Goal: Task Accomplishment & Management: Complete application form

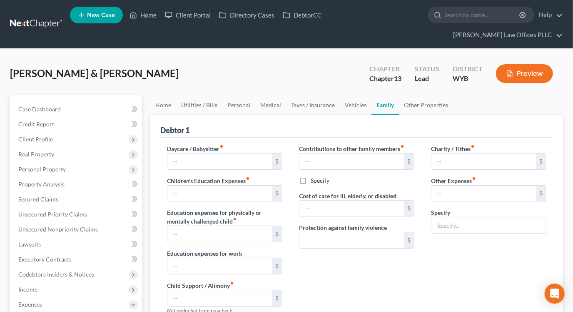
type input "0.00"
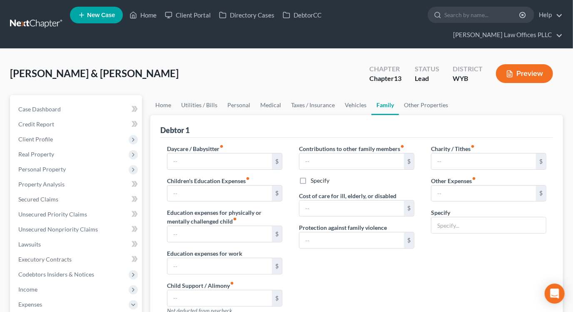
type input "0.00"
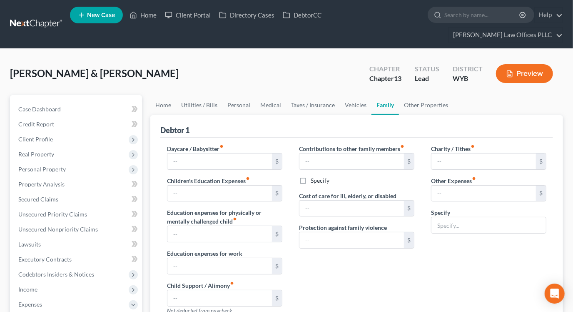
type textarea "100.00"
radio input "true"
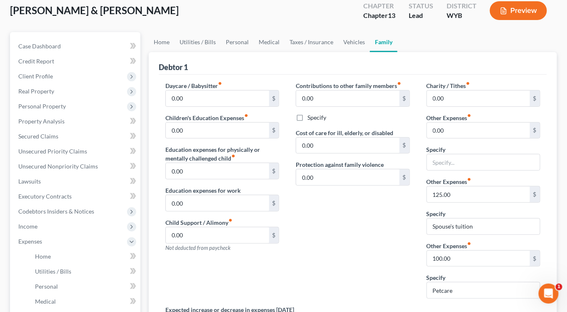
scroll to position [73, 0]
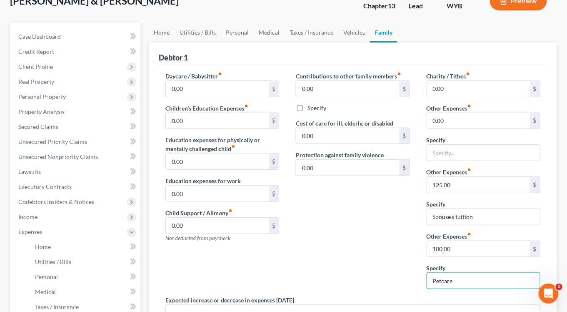
drag, startPoint x: 458, startPoint y: 265, endPoint x: 409, endPoint y: 264, distance: 48.3
click at [409, 264] on div "Daycare / Babysitter fiber_manual_record 0.00 $ Children's Education Expenses f…" at bounding box center [353, 220] width 392 height 297
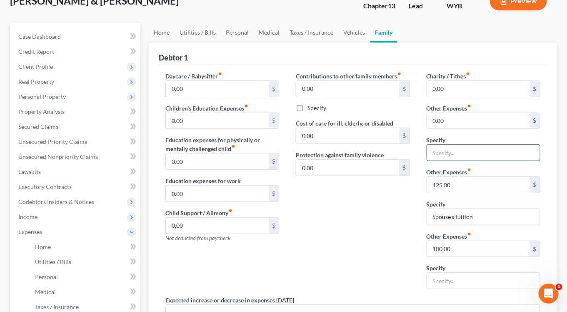
click at [441, 145] on input "text" at bounding box center [483, 153] width 113 height 16
paste input "Petcare"
type input "Petcare"
paste input "00"
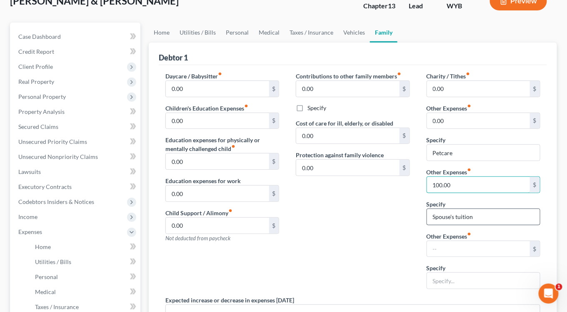
type input "100.00"
drag, startPoint x: 487, startPoint y: 201, endPoint x: 330, endPoint y: 205, distance: 157.6
click at [331, 205] on div "Daycare / Babysitter fiber_manual_record 0.00 $ Children's Education Expenses f…" at bounding box center [353, 220] width 392 height 297
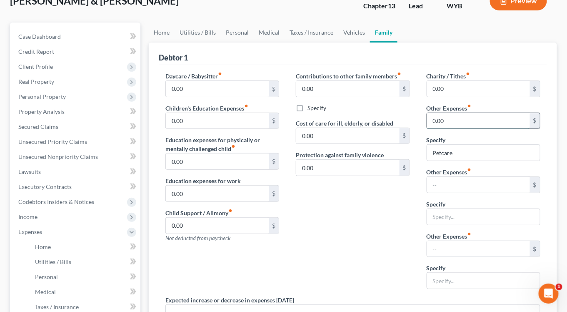
click at [442, 113] on input "0.00" at bounding box center [478, 121] width 103 height 16
paste input "10"
click at [441, 113] on input "100.00" at bounding box center [478, 121] width 103 height 16
type input "30.00"
click at [345, 23] on link "Vehicles" at bounding box center [354, 33] width 32 height 20
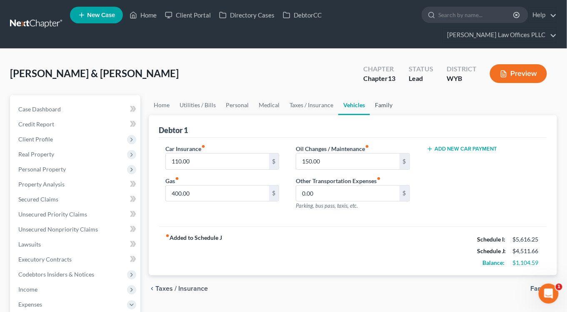
click at [384, 95] on link "Family" at bounding box center [384, 105] width 28 height 20
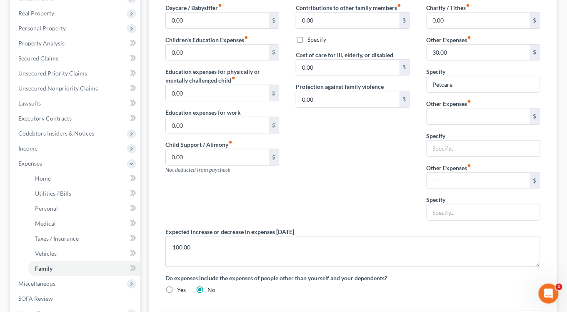
scroll to position [153, 0]
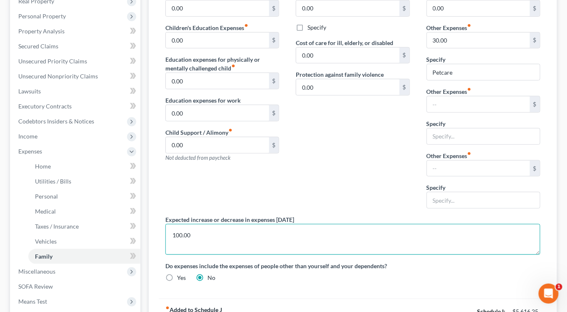
drag, startPoint x: 215, startPoint y: 218, endPoint x: 148, endPoint y: 215, distance: 67.6
click at [148, 215] on div "Home Utilities / Bills Personal Medical Taxes / Insurance Vehicles Family Debto…" at bounding box center [353, 167] width 417 height 451
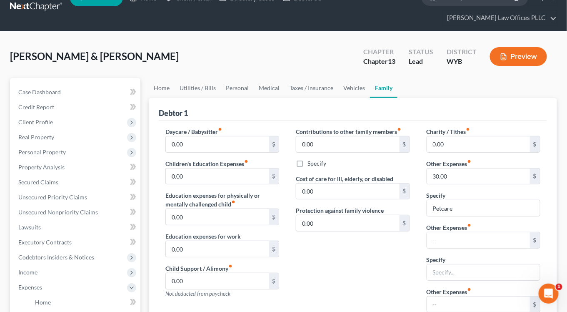
scroll to position [0, 0]
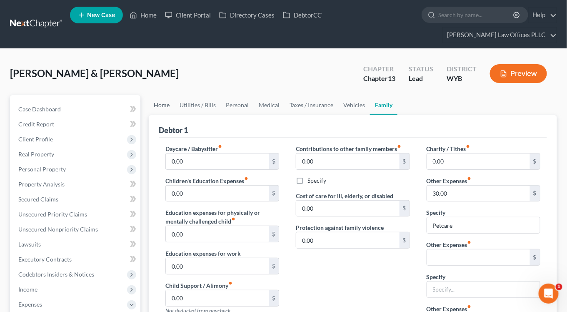
click at [163, 95] on link "Home" at bounding box center [162, 105] width 26 height 20
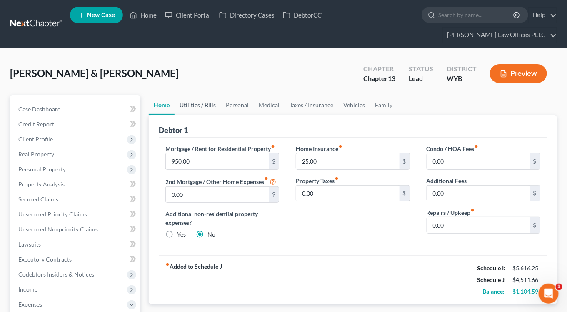
click at [191, 95] on link "Utilities / Bills" at bounding box center [198, 105] width 46 height 20
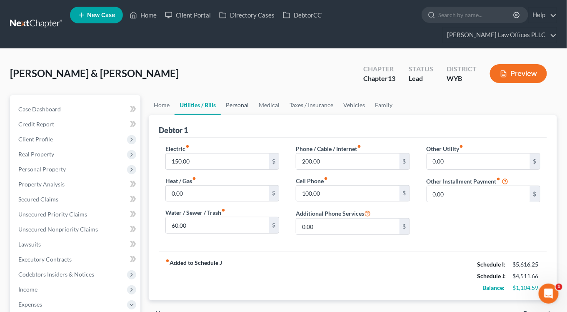
click at [237, 95] on link "Personal" at bounding box center [237, 105] width 33 height 20
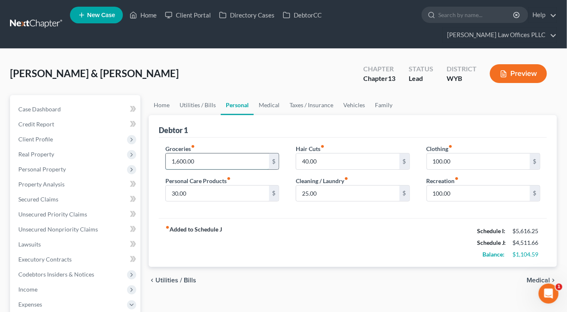
click at [180, 153] on input "1,600.00" at bounding box center [217, 161] width 103 height 16
click at [181, 153] on input "1,600.00" at bounding box center [217, 161] width 103 height 16
type input "900.0"
click at [440, 153] on input "100.00" at bounding box center [478, 161] width 103 height 16
type input "50.00"
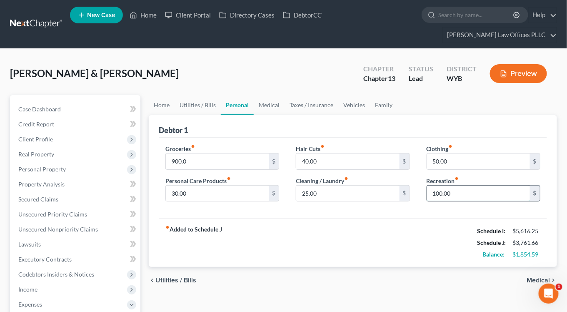
drag, startPoint x: 438, startPoint y: 179, endPoint x: 437, endPoint y: 185, distance: 5.6
click at [438, 185] on input "100.00" at bounding box center [478, 193] width 103 height 16
type input "10.00"
click at [238, 228] on div "fiber_manual_record Added to Schedule J Schedule I: $5,616.25 Schedule J: $3,67…" at bounding box center [353, 242] width 388 height 49
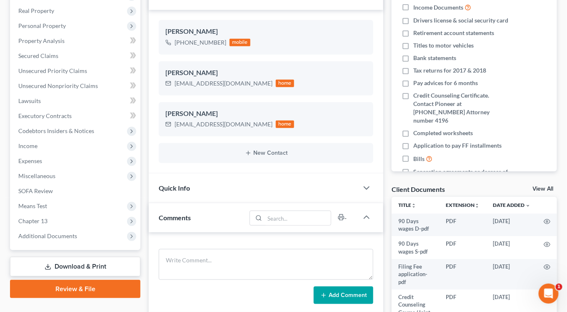
scroll to position [189, 0]
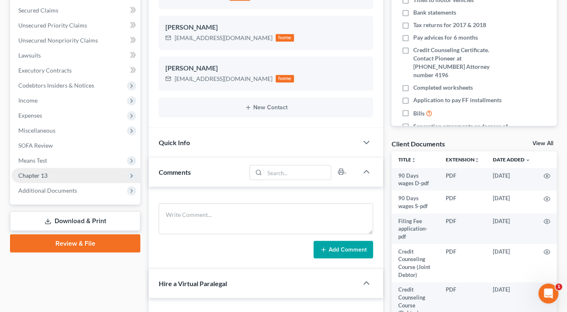
click at [48, 168] on span "Chapter 13" at bounding box center [76, 175] width 129 height 15
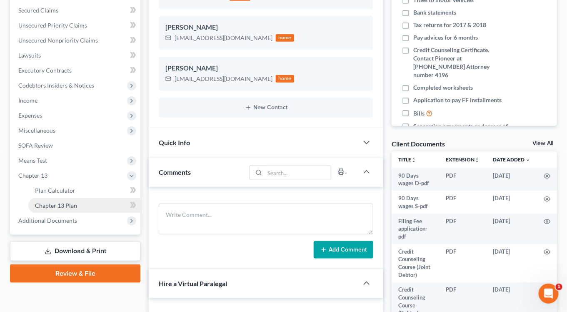
click at [54, 202] on span "Chapter 13 Plan" at bounding box center [56, 205] width 42 height 7
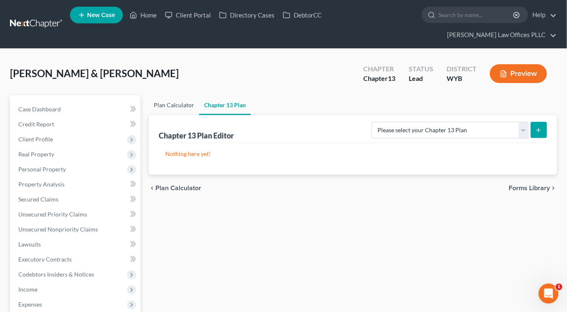
click at [170, 95] on link "Plan Calculator" at bounding box center [174, 105] width 50 height 20
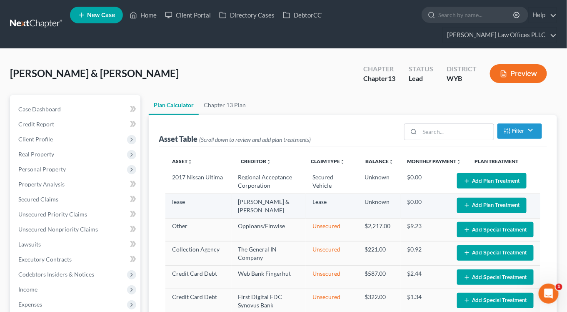
select select "59"
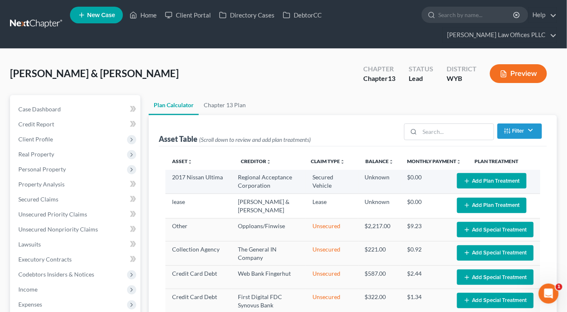
click at [493, 173] on button "Add Plan Treatment" at bounding box center [492, 180] width 70 height 15
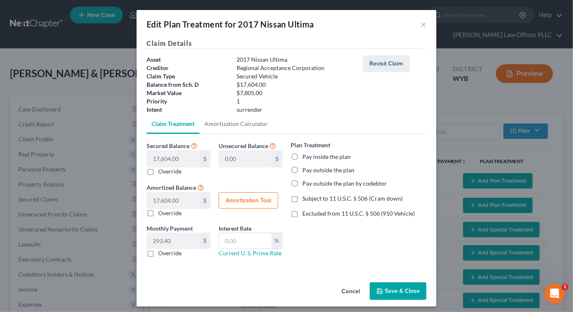
click at [400, 290] on button "Save & Close" at bounding box center [398, 291] width 57 height 18
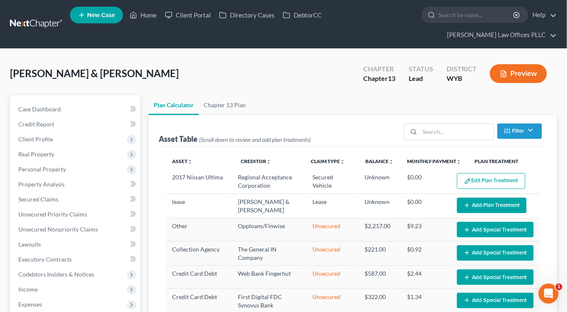
select select "59"
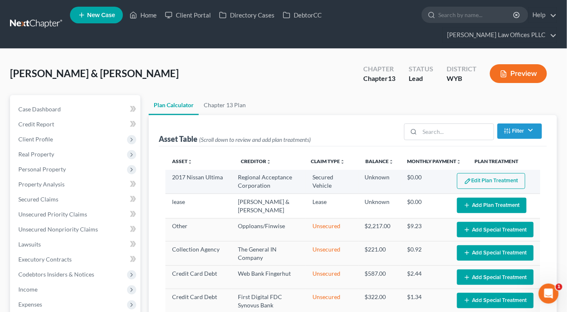
click at [472, 173] on button "Edit Plan Treatment" at bounding box center [491, 181] width 68 height 16
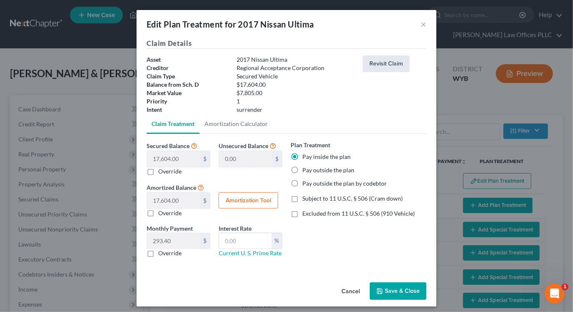
click at [379, 69] on button "Revisit Claim" at bounding box center [386, 63] width 47 height 17
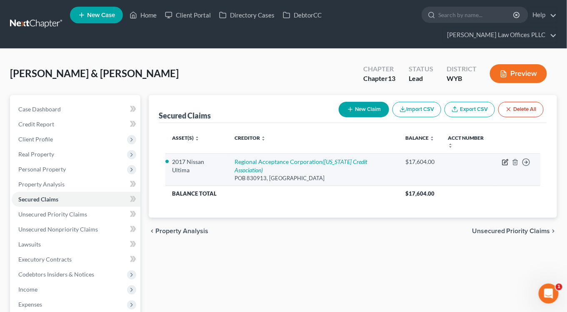
click at [507, 159] on icon "button" at bounding box center [505, 162] width 7 height 7
select select "0"
select select "2"
select select "0"
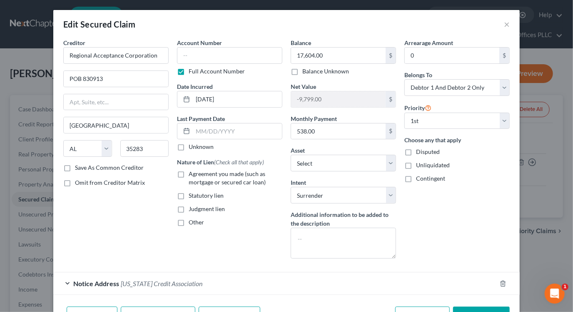
click at [189, 171] on label "Agreement you made (such as mortgage or secured car loan)" at bounding box center [236, 178] width 94 height 17
click at [192, 171] on input "Agreement you made (such as mortgage or secured car loan)" at bounding box center [194, 172] width 5 height 5
checkbox input "true"
click at [475, 308] on button "Save & Close" at bounding box center [481, 315] width 57 height 18
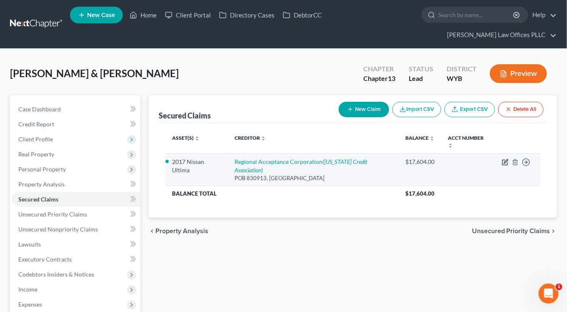
click at [506, 159] on icon "button" at bounding box center [505, 162] width 7 height 7
select select "0"
select select "2"
select select "0"
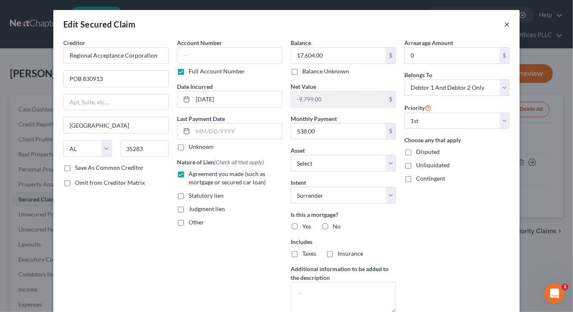
click at [504, 24] on button "×" at bounding box center [507, 24] width 6 height 10
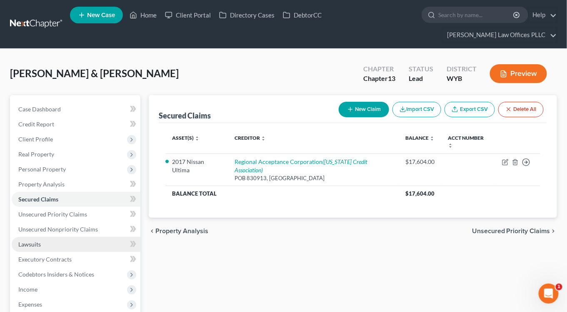
click at [58, 237] on link "Lawsuits" at bounding box center [76, 244] width 129 height 15
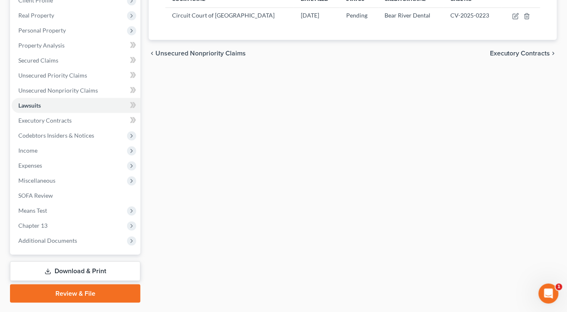
scroll to position [145, 0]
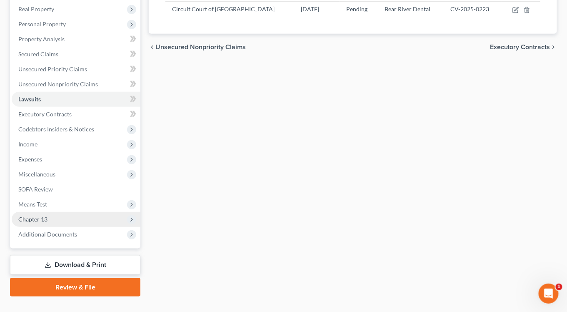
click at [42, 215] on span "Chapter 13" at bounding box center [32, 218] width 29 height 7
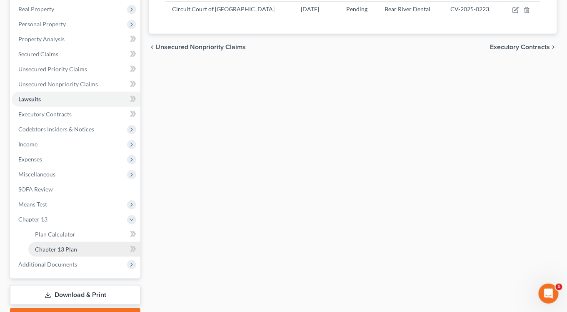
click at [48, 245] on span "Chapter 13 Plan" at bounding box center [56, 248] width 42 height 7
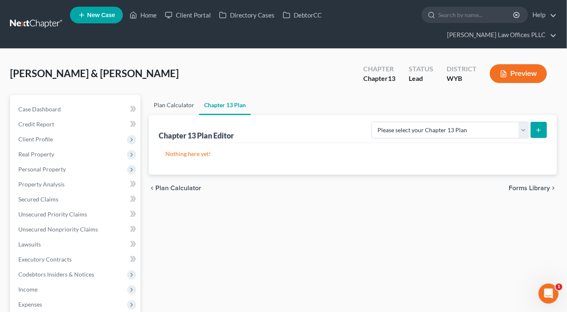
click at [175, 95] on link "Plan Calculator" at bounding box center [174, 105] width 50 height 20
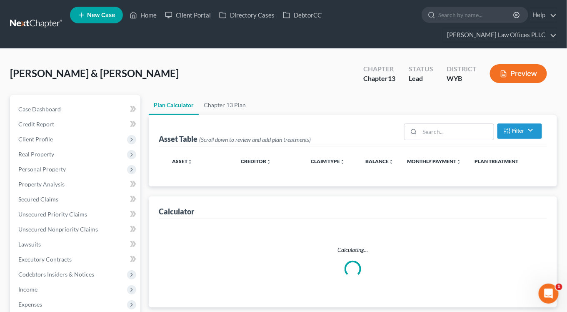
select select "59"
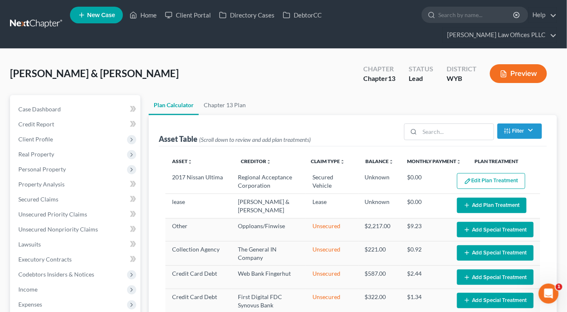
select select "59"
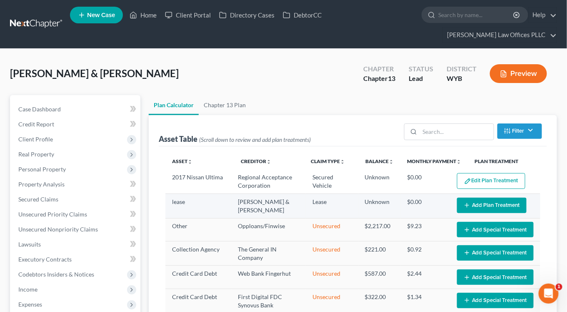
click at [473, 198] on button "Add Plan Treatment" at bounding box center [492, 205] width 70 height 15
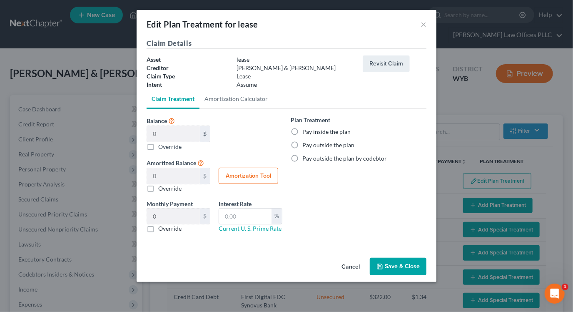
click at [303, 144] on label "Pay outside the plan" at bounding box center [329, 145] width 52 height 8
click at [306, 144] on input "Pay outside the plan" at bounding box center [308, 143] width 5 height 5
radio input "true"
click at [390, 64] on button "Revisit Claim" at bounding box center [386, 63] width 47 height 17
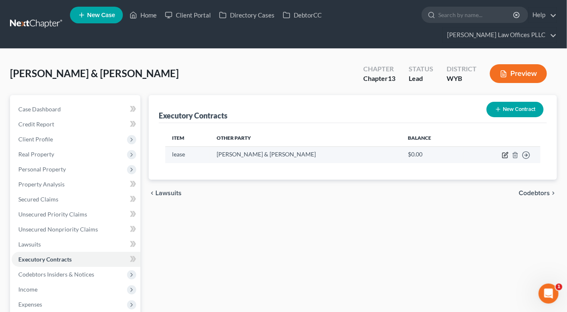
click at [506, 152] on icon "button" at bounding box center [505, 155] width 7 height 7
select select "3"
select select "45"
select select "2"
select select "0"
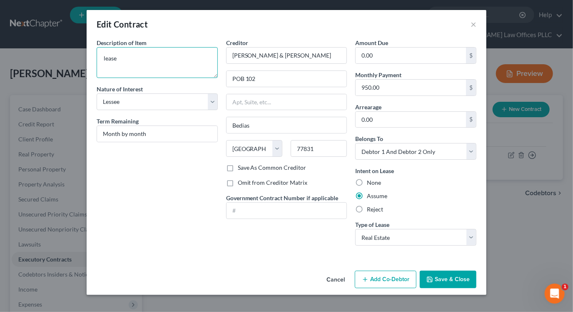
click at [105, 60] on textarea "lease" at bounding box center [157, 62] width 121 height 31
type textarea "Residential Lease"
click at [440, 278] on button "Save & Close" at bounding box center [448, 279] width 57 height 18
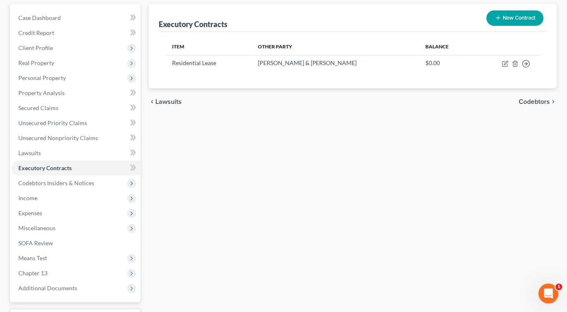
scroll to position [93, 0]
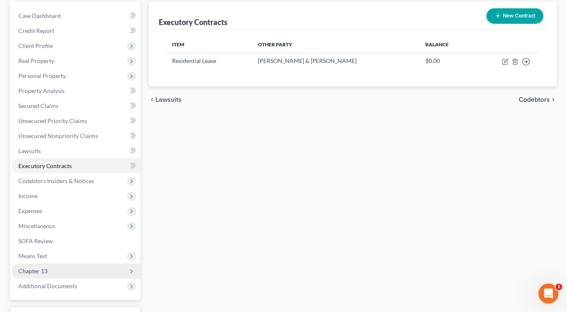
click at [38, 267] on span "Chapter 13" at bounding box center [32, 270] width 29 height 7
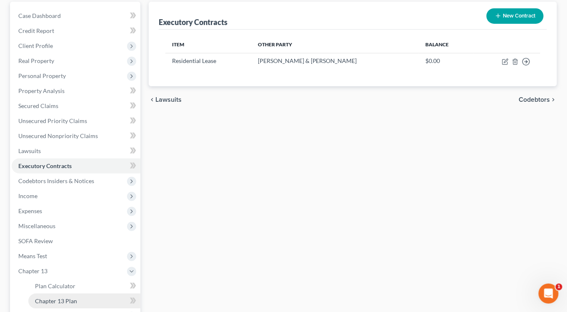
click at [44, 297] on span "Chapter 13 Plan" at bounding box center [56, 300] width 42 height 7
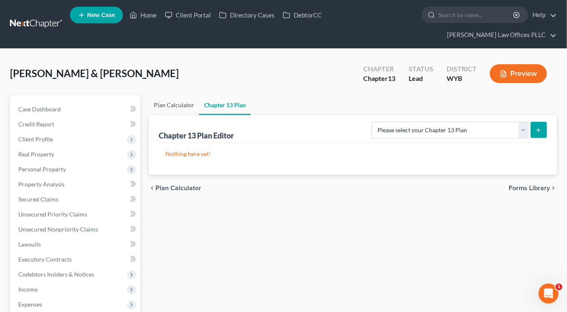
click at [184, 95] on link "Plan Calculator" at bounding box center [174, 105] width 50 height 20
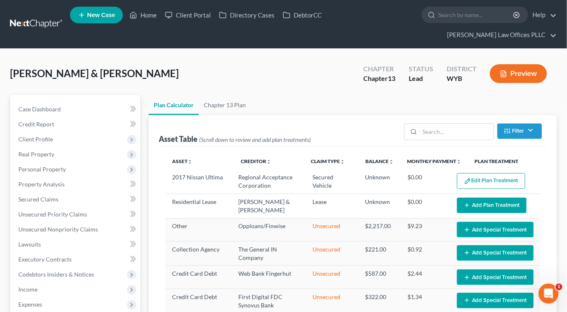
select select "59"
click at [488, 198] on button "Add Plan Treatment" at bounding box center [492, 205] width 70 height 15
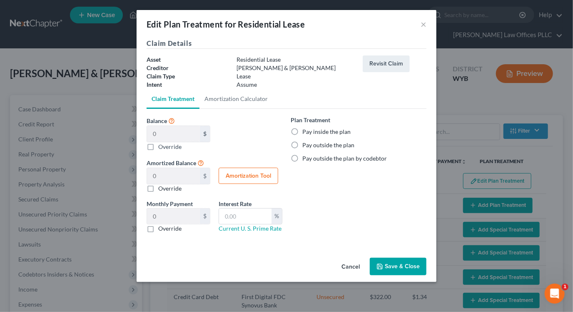
click at [303, 144] on label "Pay outside the plan" at bounding box center [329, 145] width 52 height 8
click at [306, 144] on input "Pay outside the plan" at bounding box center [308, 143] width 5 height 5
radio input "true"
click at [400, 266] on button "Save & Close" at bounding box center [398, 267] width 57 height 18
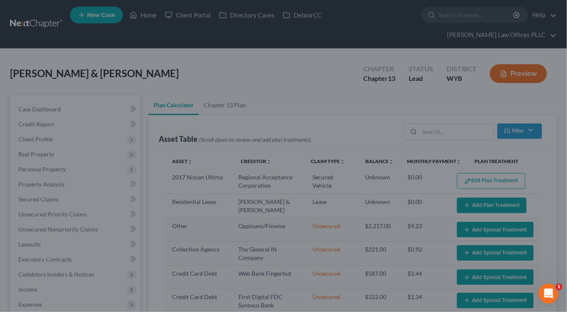
select select "59"
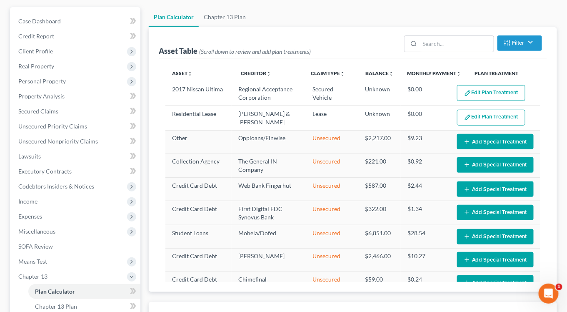
scroll to position [88, 0]
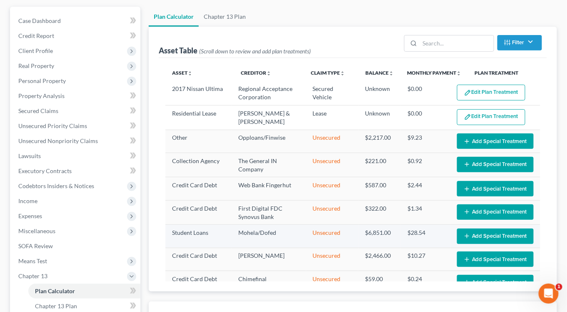
click at [489, 228] on button "Add Special Treatment" at bounding box center [495, 235] width 77 height 15
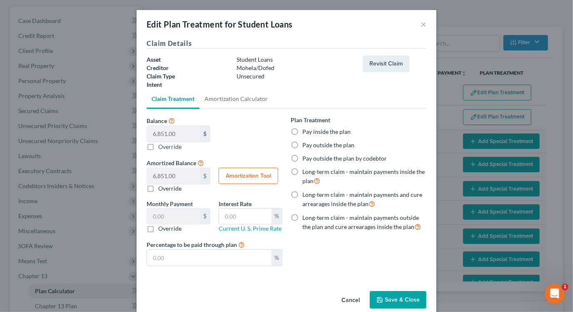
click at [303, 145] on label "Pay outside the plan" at bounding box center [329, 145] width 52 height 8
click at [306, 145] on input "Pay outside the plan" at bounding box center [308, 143] width 5 height 5
radio input "true"
click at [397, 298] on button "Save & Close" at bounding box center [398, 300] width 57 height 18
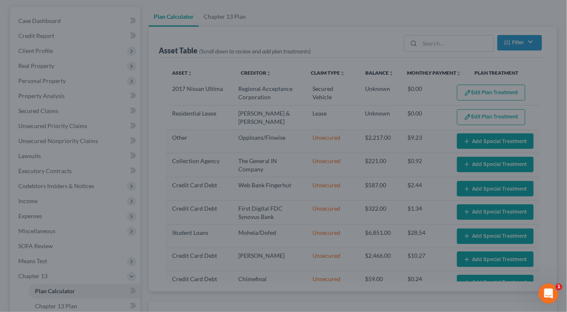
select select "59"
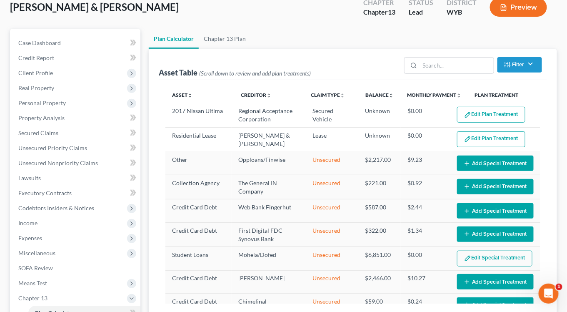
scroll to position [58, 0]
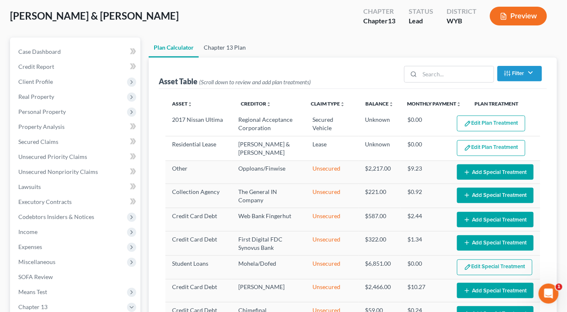
click at [223, 38] on link "Chapter 13 Plan" at bounding box center [225, 48] width 52 height 20
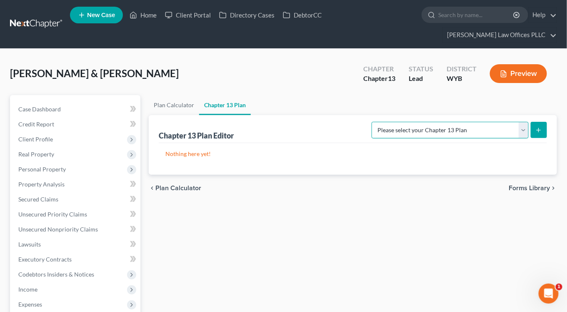
click at [522, 122] on select "Please select your Chapter 13 Plan National Form Plan - Official Form 113 Wyomi…" at bounding box center [450, 130] width 157 height 17
select select "1"
click at [380, 122] on select "Please select your Chapter 13 Plan National Form Plan - Official Form 113 Wyomi…" at bounding box center [450, 130] width 157 height 17
click at [538, 127] on icon "submit" at bounding box center [539, 130] width 7 height 7
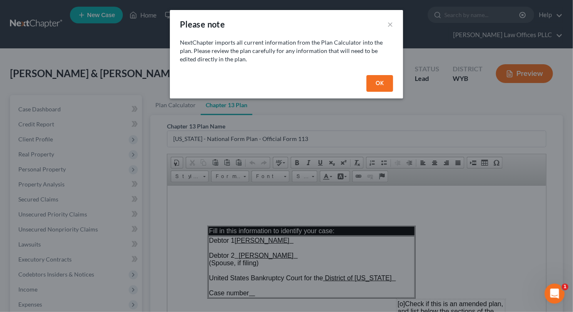
click at [388, 83] on button "OK" at bounding box center [380, 83] width 27 height 17
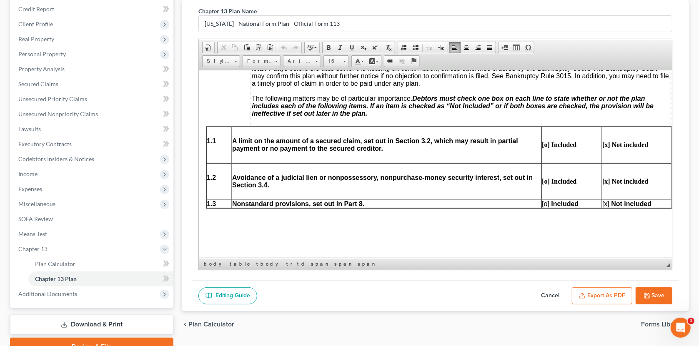
scroll to position [278, 40]
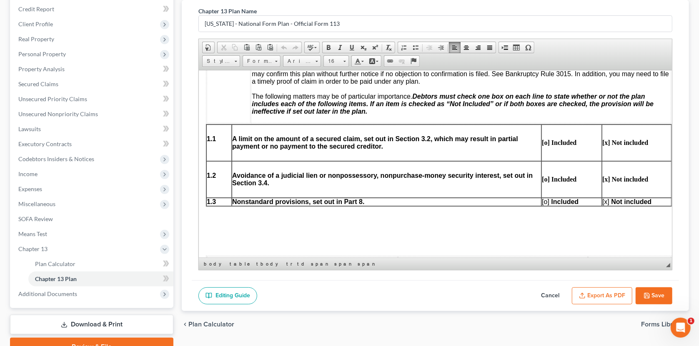
drag, startPoint x: 541, startPoint y: 205, endPoint x: 535, endPoint y: 248, distance: 43.3
click at [542, 205] on span "[o]" at bounding box center [546, 201] width 8 height 7
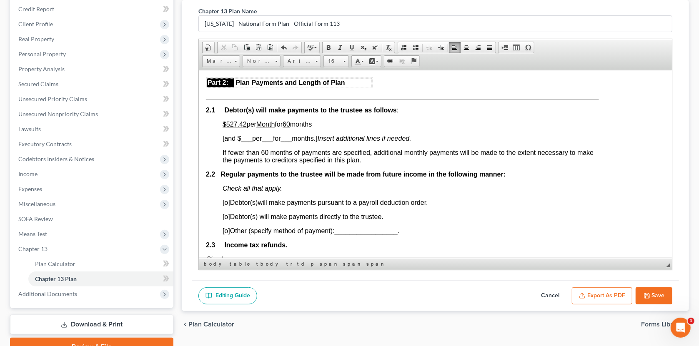
scroll to position [525, 40]
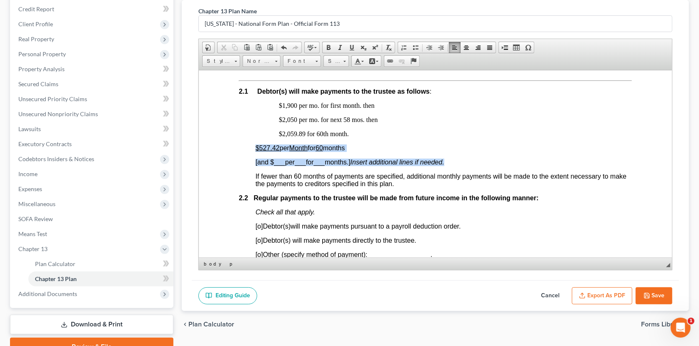
drag, startPoint x: 250, startPoint y: 155, endPoint x: 485, endPoint y: 168, distance: 235.8
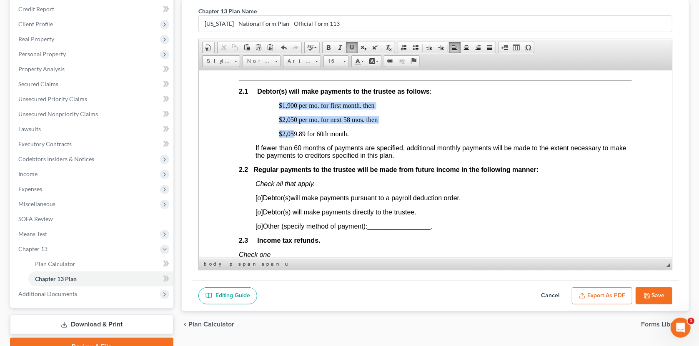
drag, startPoint x: 274, startPoint y: 109, endPoint x: 293, endPoint y: 140, distance: 35.7
click at [428, 46] on span at bounding box center [429, 47] width 7 height 7
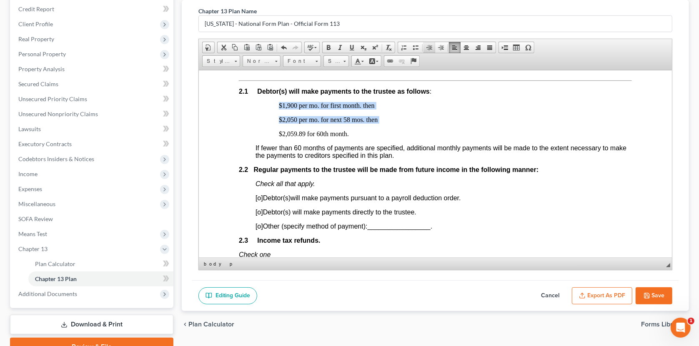
click at [428, 46] on span at bounding box center [429, 47] width 7 height 7
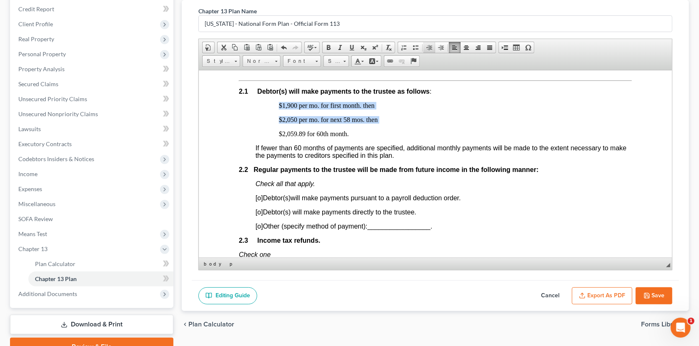
click at [428, 46] on span at bounding box center [429, 47] width 7 height 7
click at [488, 47] on span at bounding box center [489, 47] width 7 height 7
click at [469, 46] on span at bounding box center [466, 47] width 7 height 7
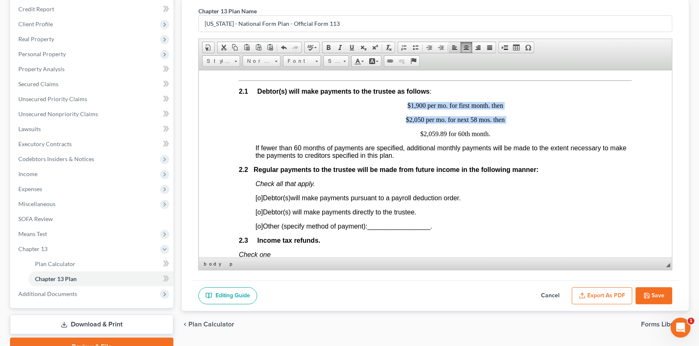
click at [451, 44] on span at bounding box center [454, 47] width 7 height 7
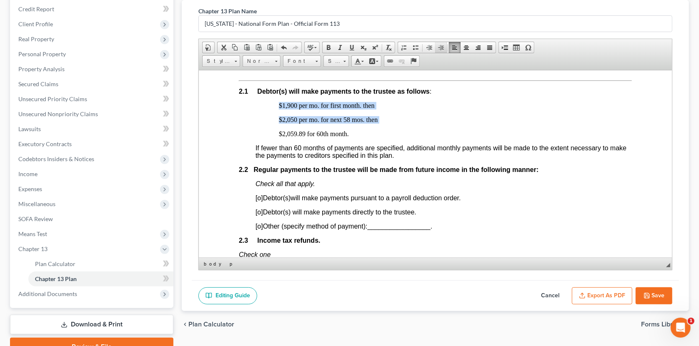
click at [440, 47] on span at bounding box center [441, 47] width 7 height 7
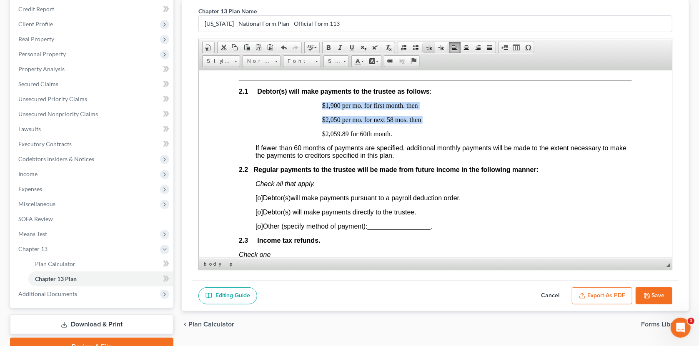
click at [427, 46] on span at bounding box center [429, 47] width 7 height 7
click at [427, 45] on span at bounding box center [429, 47] width 7 height 7
click at [426, 44] on span at bounding box center [429, 47] width 7 height 7
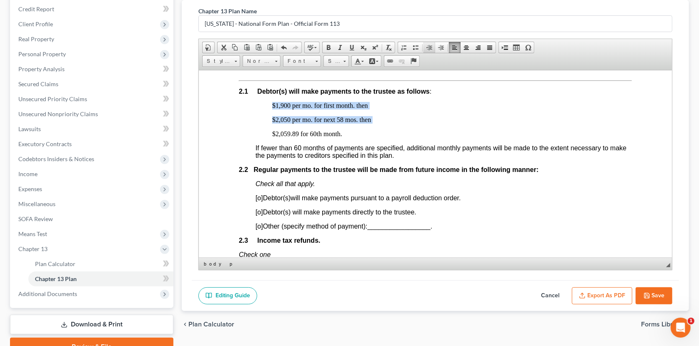
click at [426, 45] on span at bounding box center [429, 47] width 7 height 7
click at [441, 48] on span at bounding box center [441, 47] width 7 height 7
drag, startPoint x: 334, startPoint y: 140, endPoint x: 254, endPoint y: 108, distance: 86.1
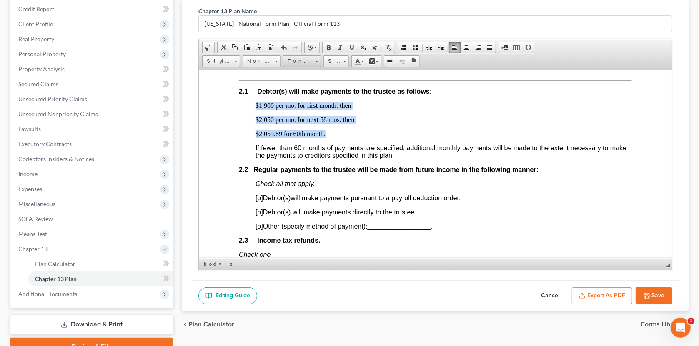
click at [317, 63] on span at bounding box center [316, 60] width 2 height 8
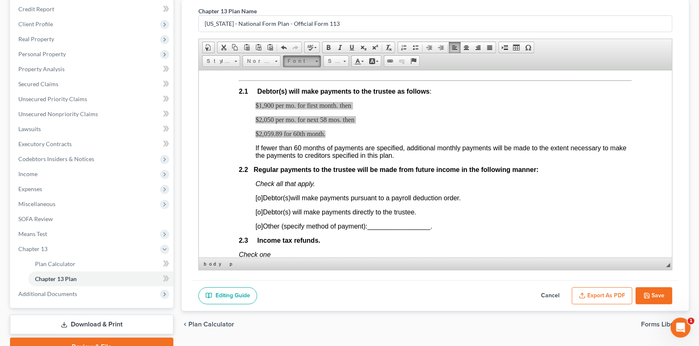
scroll to position [0, 0]
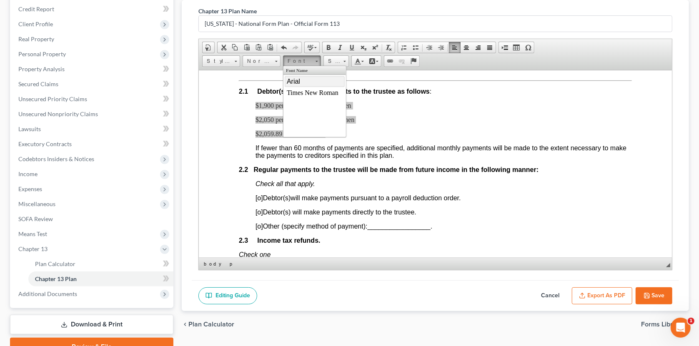
click at [307, 83] on link "Arial" at bounding box center [314, 81] width 60 height 11
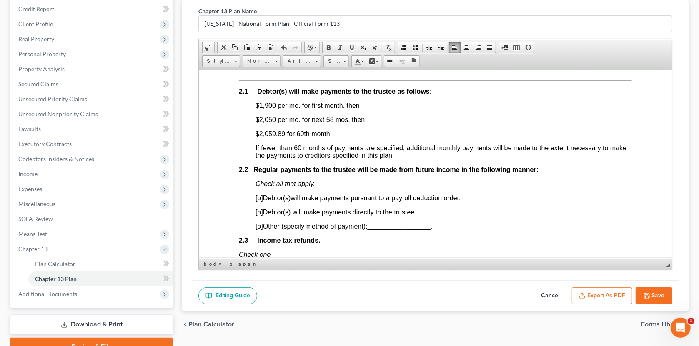
click at [427, 173] on strong "Regular payments to the trustee will be made from future income in the followin…" at bounding box center [396, 169] width 285 height 7
drag, startPoint x: 311, startPoint y: 110, endPoint x: 295, endPoint y: 185, distance: 76.8
click at [311, 109] on span "$1,900 per mo. for first month. then" at bounding box center [307, 105] width 104 height 7
click at [273, 109] on span "$1,900 per mo. for the first month. then" at bounding box center [312, 105] width 115 height 7
click at [332, 123] on span "$2,050 per mo. for next 58 mos. then" at bounding box center [309, 119] width 109 height 7
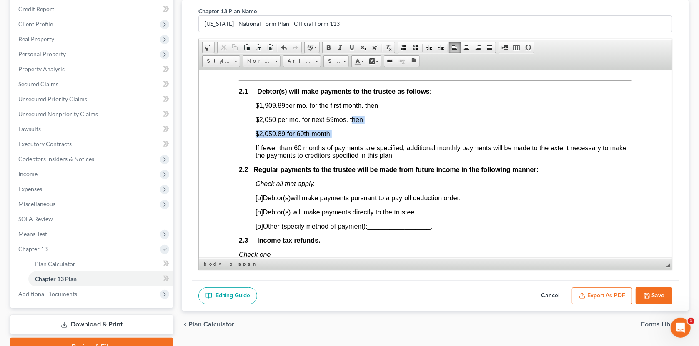
drag, startPoint x: 351, startPoint y: 123, endPoint x: 348, endPoint y: 136, distance: 13.7
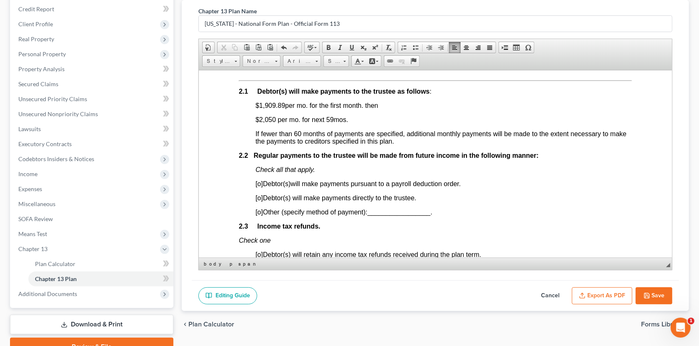
drag, startPoint x: 255, startPoint y: 109, endPoint x: 352, endPoint y: 125, distance: 98.4
click at [333, 112] on span "Cut" at bounding box center [348, 113] width 44 height 10
click at [273, 109] on span "$1,909.89 per mo. for the first month. then" at bounding box center [317, 105] width 125 height 7
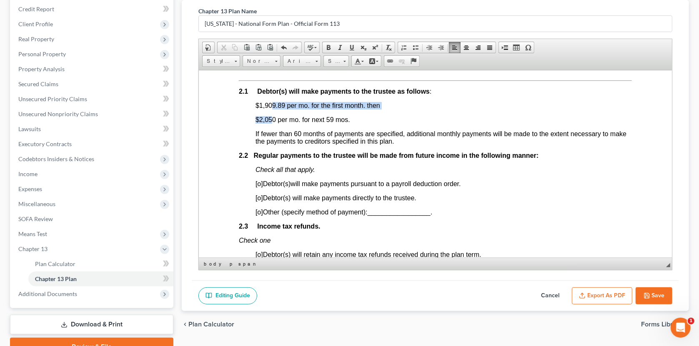
click at [260, 201] on span "[o]" at bounding box center [259, 197] width 8 height 7
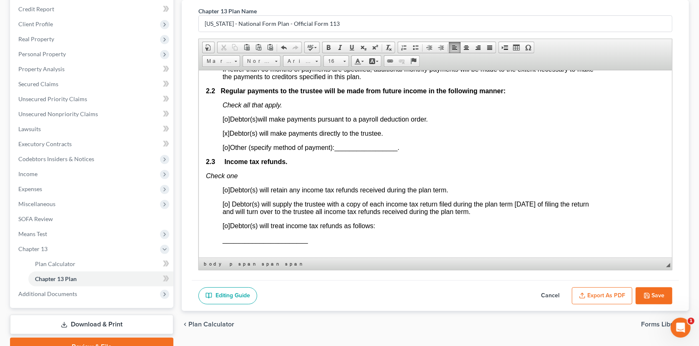
scroll to position [597, 35]
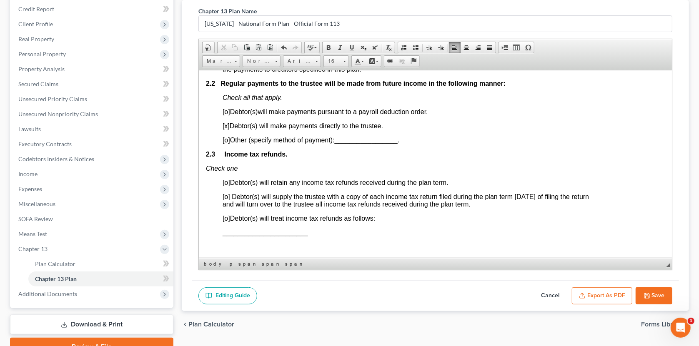
click at [225, 200] on span "[o]" at bounding box center [227, 196] width 8 height 7
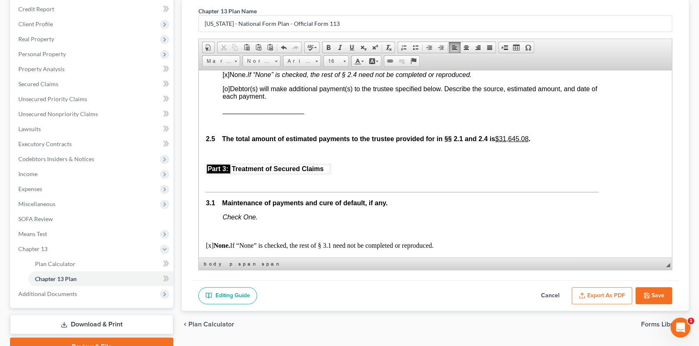
scroll to position [819, 35]
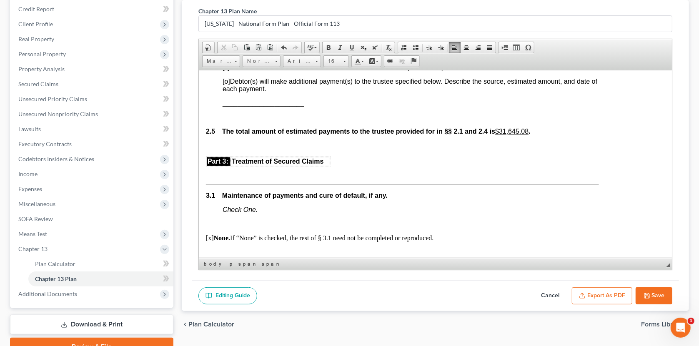
click at [503, 135] on u "$31,645.08" at bounding box center [511, 131] width 33 height 7
click at [499, 135] on u "$" at bounding box center [497, 131] width 4 height 7
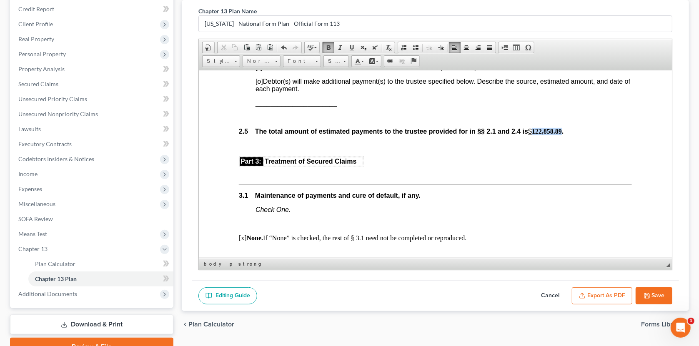
drag, startPoint x: 568, startPoint y: 138, endPoint x: 538, endPoint y: 139, distance: 30.0
click at [538, 135] on p "2.5 The total amount of estimated payments to the trustee provided for in §§ 2.…" at bounding box center [435, 132] width 393 height 8
click at [319, 59] on link "Font" at bounding box center [302, 61] width 38 height 12
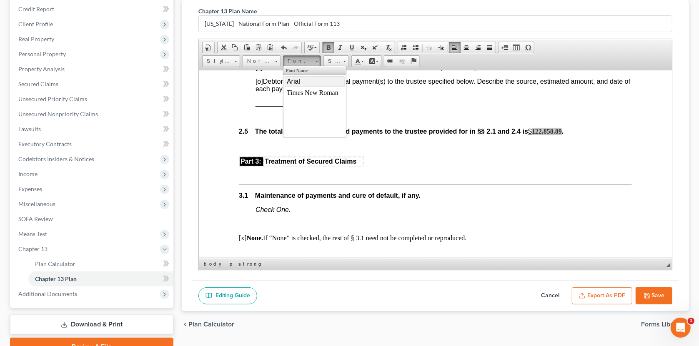
drag, startPoint x: 310, startPoint y: 80, endPoint x: 395, endPoint y: 77, distance: 84.6
click at [310, 80] on link "Arial" at bounding box center [314, 81] width 60 height 11
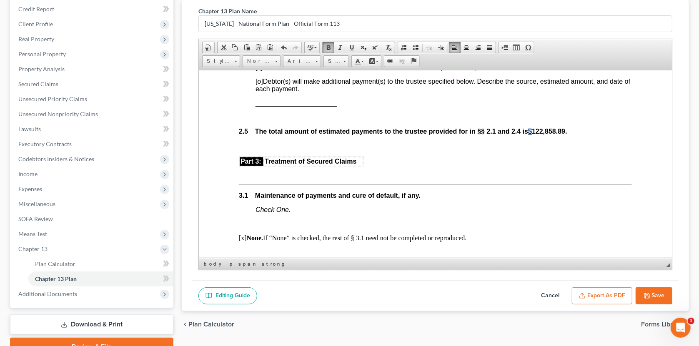
click at [532, 135] on u "$" at bounding box center [530, 131] width 4 height 7
click at [325, 45] on span at bounding box center [328, 47] width 7 height 7
click at [450, 149] on p at bounding box center [435, 146] width 393 height 8
drag, startPoint x: 532, startPoint y: 137, endPoint x: 536, endPoint y: 138, distance: 4.4
click at [532, 135] on strong "total amount of estimated payments to the trustee provided for in §§ 2.1 and 2.…" at bounding box center [400, 131] width 263 height 7
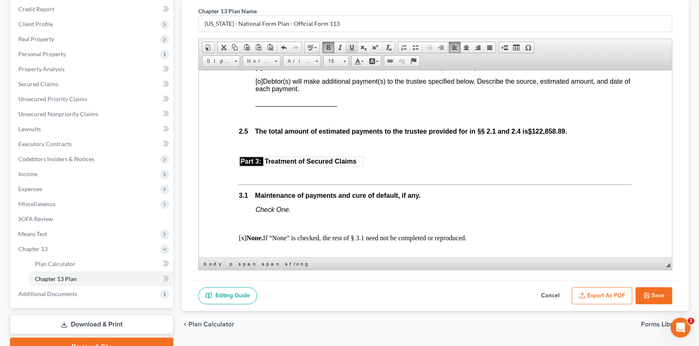
click at [350, 46] on span at bounding box center [351, 47] width 7 height 7
click at [352, 48] on span at bounding box center [351, 47] width 7 height 7
click at [423, 163] on p at bounding box center [435, 160] width 393 height 8
drag, startPoint x: 530, startPoint y: 136, endPoint x: 526, endPoint y: 163, distance: 26.5
click at [530, 135] on strong "total amount of estimated payments to the trustee provided for in §§ 2.1 and 2.…" at bounding box center [400, 131] width 263 height 7
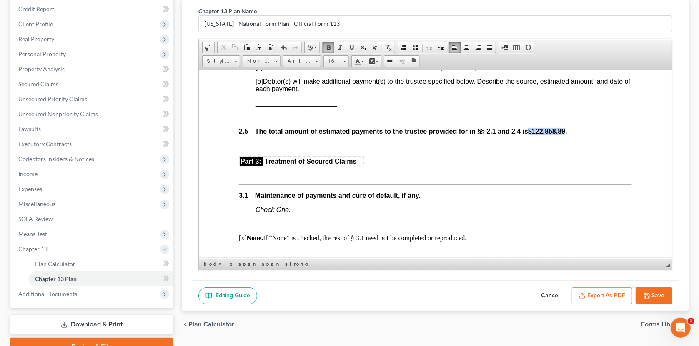
drag, startPoint x: 531, startPoint y: 137, endPoint x: 566, endPoint y: 138, distance: 34.6
click at [566, 135] on p "2.5 The total amount of estimated payments to the trustee provided for in §§ 2.…" at bounding box center [435, 132] width 393 height 8
click at [378, 61] on link "Background Color" at bounding box center [373, 61] width 15 height 11
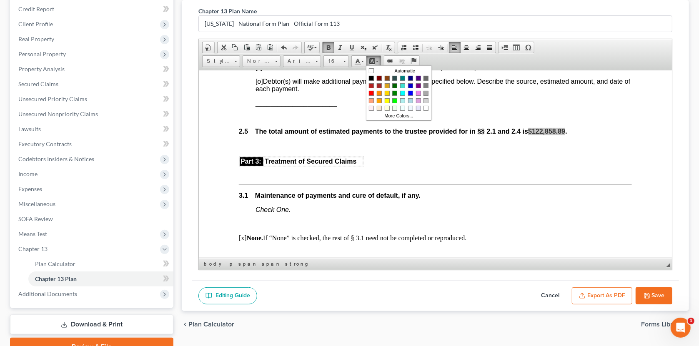
scroll to position [0, 0]
click at [373, 91] on link "Colors" at bounding box center [371, 94] width 8 height 8
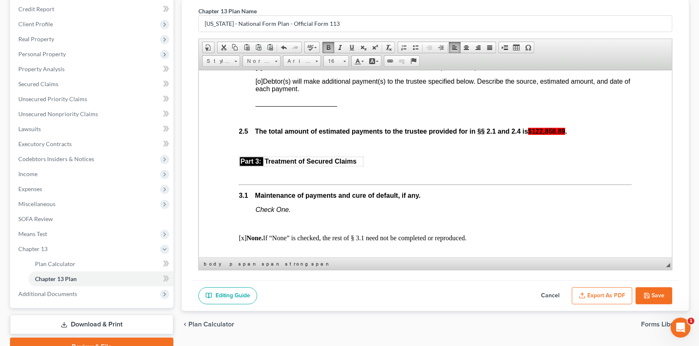
click at [441, 149] on p at bounding box center [435, 146] width 393 height 8
click at [361, 61] on span at bounding box center [362, 61] width 3 height 1
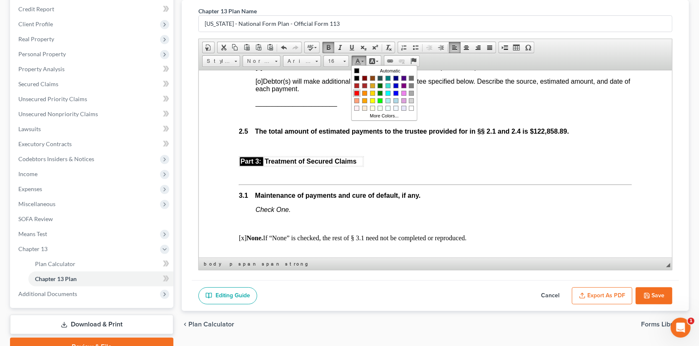
click at [359, 92] on span "Colors" at bounding box center [356, 93] width 5 height 5
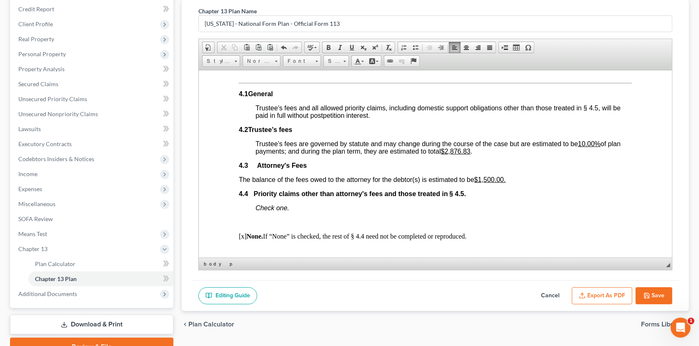
scroll to position [1356, 0]
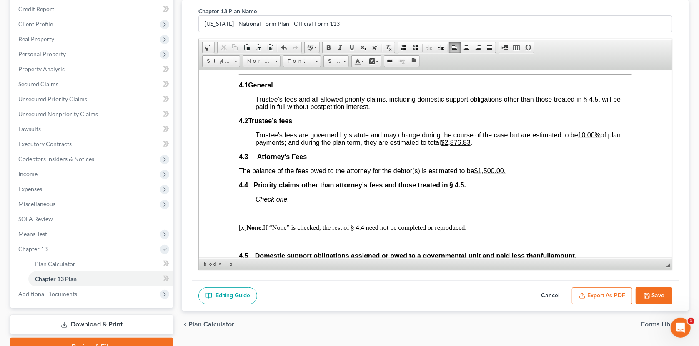
click at [461, 146] on u "$2,876.83" at bounding box center [456, 142] width 30 height 7
click at [318, 174] on span "The balance of the fees owed to the attorney for the debtor(s) is estimated to …" at bounding box center [372, 170] width 267 height 7
click at [460, 146] on u "$2,876.83" at bounding box center [456, 142] width 30 height 7
drag, startPoint x: 486, startPoint y: 161, endPoint x: 461, endPoint y: 160, distance: 25.4
click at [461, 146] on strong "12,285.89" at bounding box center [458, 142] width 27 height 7
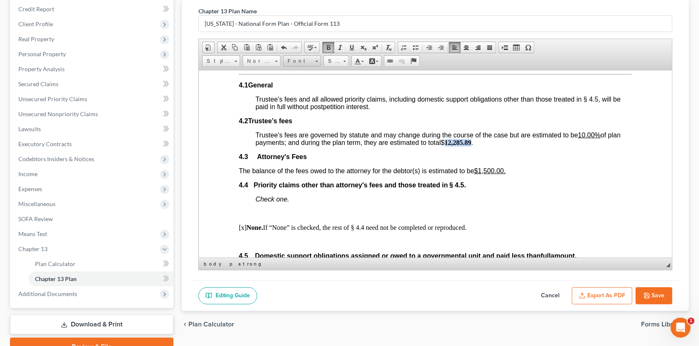
click at [315, 58] on span at bounding box center [316, 60] width 2 height 8
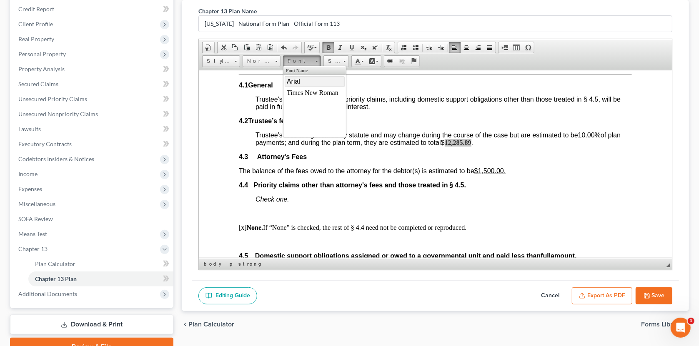
click at [306, 80] on link "Arial" at bounding box center [314, 81] width 60 height 11
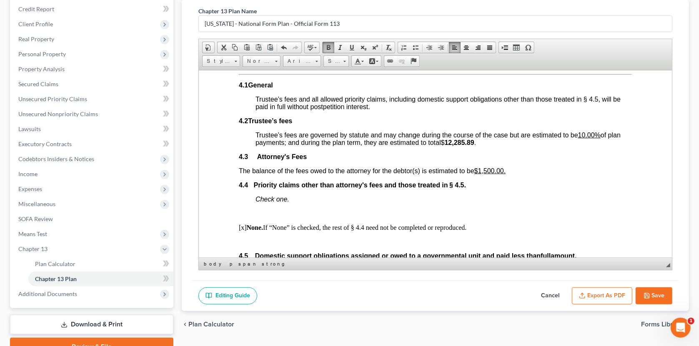
click at [437, 180] on body "Fill in this information to identify your case: Debtor 1 [PERSON_NAME] Debtor 2…" at bounding box center [435, 153] width 393 height 2798
drag, startPoint x: 481, startPoint y: 190, endPoint x: 505, endPoint y: 190, distance: 23.8
click at [505, 174] on u "$1,500.00." at bounding box center [490, 170] width 32 height 7
drag, startPoint x: 326, startPoint y: 46, endPoint x: 198, endPoint y: 100, distance: 138.9
click at [327, 46] on span at bounding box center [328, 47] width 7 height 7
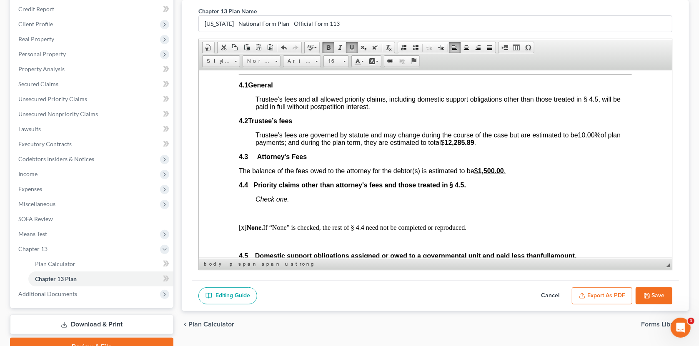
click at [398, 160] on p "4.3 Attorney's Fees" at bounding box center [435, 157] width 393 height 8
drag, startPoint x: 477, startPoint y: 191, endPoint x: 506, endPoint y: 191, distance: 28.8
click at [506, 174] on u "$ 1,500.00 ." at bounding box center [490, 170] width 32 height 7
click at [351, 44] on span at bounding box center [351, 47] width 7 height 7
click at [531, 211] on body "Fill in this information to identify your case: Debtor 1 [PERSON_NAME] Debtor 2…" at bounding box center [435, 153] width 393 height 2798
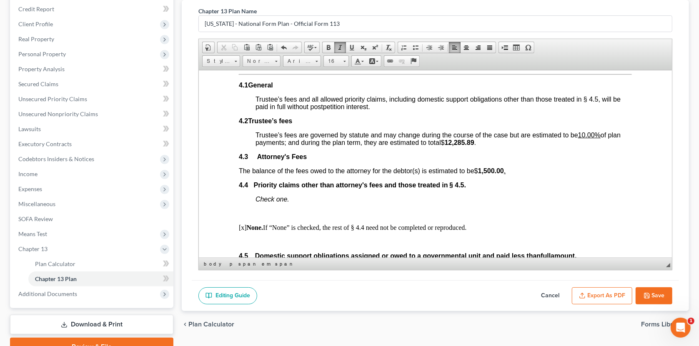
click at [506, 174] on u "." at bounding box center [505, 170] width 2 height 7
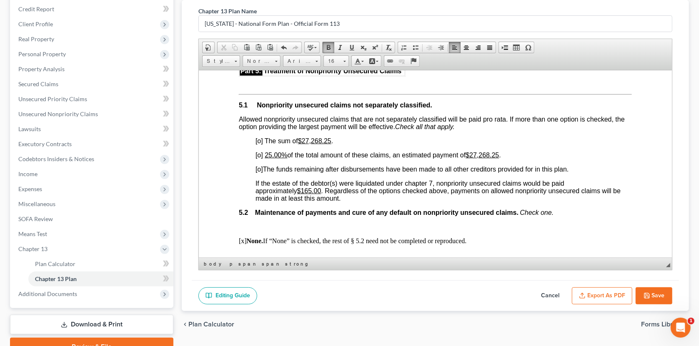
scroll to position [1665, 0]
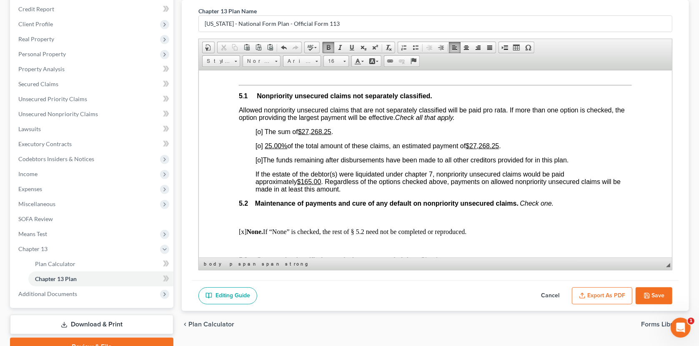
click at [261, 135] on span "[o]" at bounding box center [259, 131] width 8 height 7
click at [304, 135] on u "$27,268.25" at bounding box center [314, 131] width 33 height 7
click at [317, 58] on span at bounding box center [316, 60] width 2 height 8
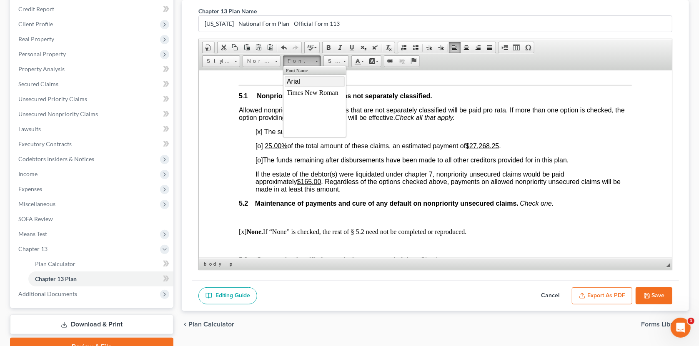
click at [328, 84] on link "Arial" at bounding box center [314, 81] width 60 height 11
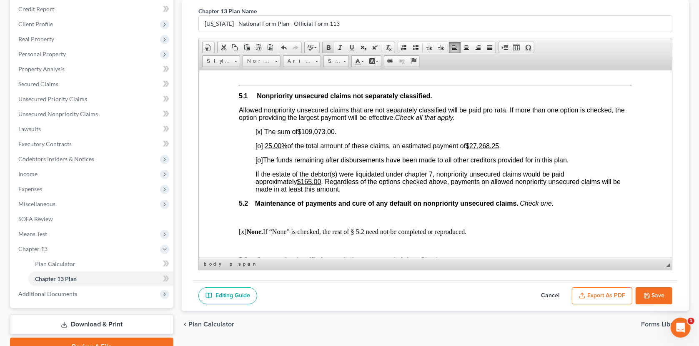
click at [327, 47] on span at bounding box center [328, 47] width 7 height 7
click at [303, 135] on p "[x ] The sum of $ 109,073.00 ." at bounding box center [443, 132] width 376 height 8
click at [328, 47] on span at bounding box center [328, 47] width 7 height 7
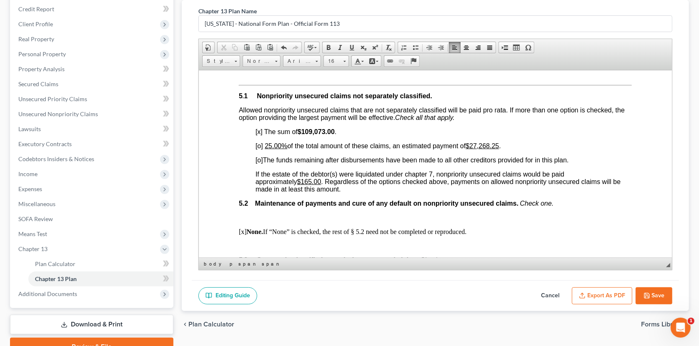
click at [260, 149] on span "[o]" at bounding box center [259, 145] width 8 height 7
drag, startPoint x: 470, startPoint y: 167, endPoint x: 498, endPoint y: 168, distance: 27.9
click at [493, 149] on u "$27,268.25" at bounding box center [476, 145] width 33 height 7
drag, startPoint x: 499, startPoint y: 165, endPoint x: 465, endPoint y: 165, distance: 33.8
click at [465, 150] on p "[x ] 1 00% of the total amount of these claims, an estimated payment of $ 109,0…" at bounding box center [443, 146] width 376 height 8
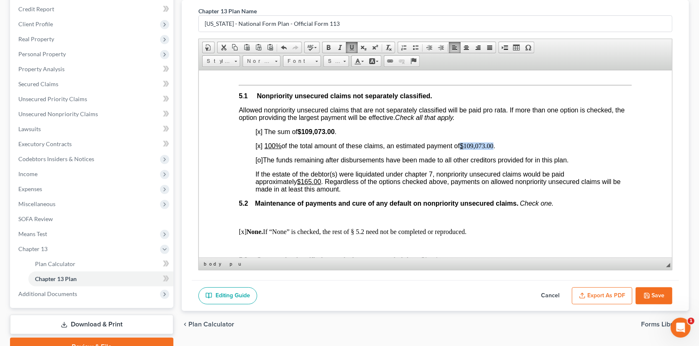
drag, startPoint x: 350, startPoint y: 48, endPoint x: 345, endPoint y: 48, distance: 4.2
click at [350, 48] on span at bounding box center [351, 47] width 7 height 7
click at [325, 49] on span at bounding box center [328, 47] width 7 height 7
drag, startPoint x: 499, startPoint y: 167, endPoint x: 465, endPoint y: 167, distance: 33.8
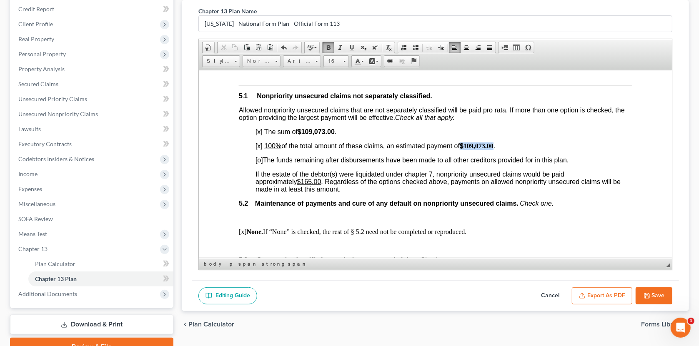
click at [465, 150] on p "[x ] 1 00% of the total amount of these claims, an estimated payment of $ 109,0…" at bounding box center [443, 146] width 376 height 8
click at [316, 61] on span at bounding box center [316, 61] width 3 height 1
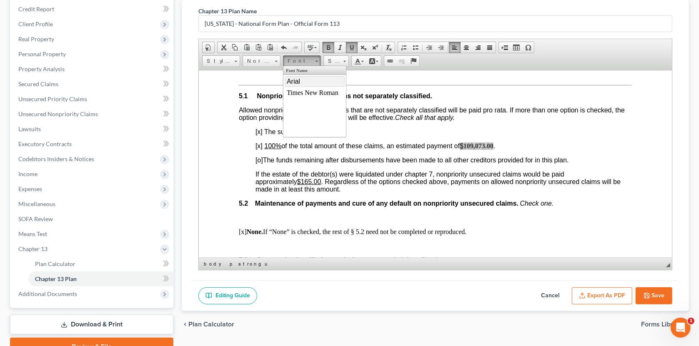
drag, startPoint x: 300, startPoint y: 82, endPoint x: 385, endPoint y: 78, distance: 84.7
click at [300, 82] on link "Arial" at bounding box center [314, 81] width 60 height 11
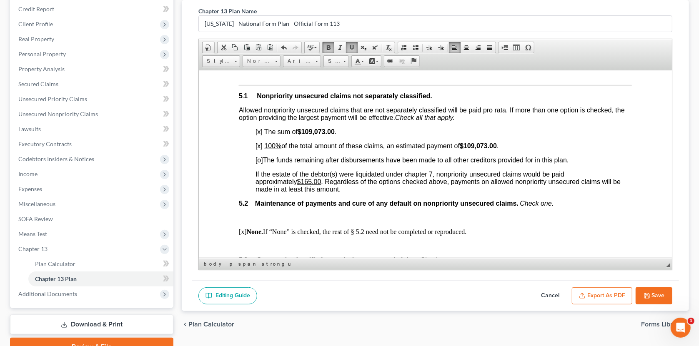
click at [567, 193] on span "If the estate of the debtor(s) were liquidated under chapter 7, nonpriority uns…" at bounding box center [437, 181] width 365 height 22
drag, startPoint x: 464, startPoint y: 167, endPoint x: 469, endPoint y: 169, distance: 5.0
click at [463, 149] on u "$" at bounding box center [462, 145] width 4 height 7
drag, startPoint x: 350, startPoint y: 48, endPoint x: 194, endPoint y: 37, distance: 156.7
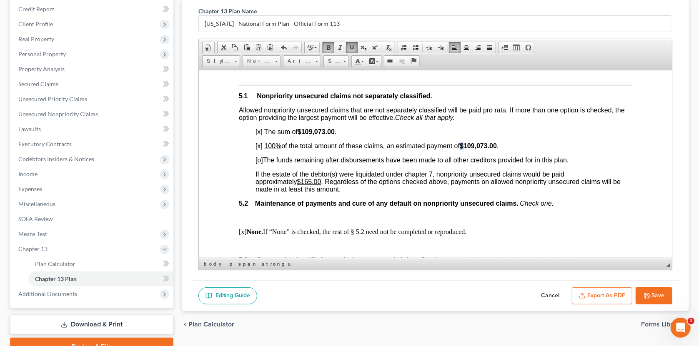
click at [350, 47] on span at bounding box center [351, 47] width 7 height 7
click at [349, 48] on span at bounding box center [351, 47] width 7 height 7
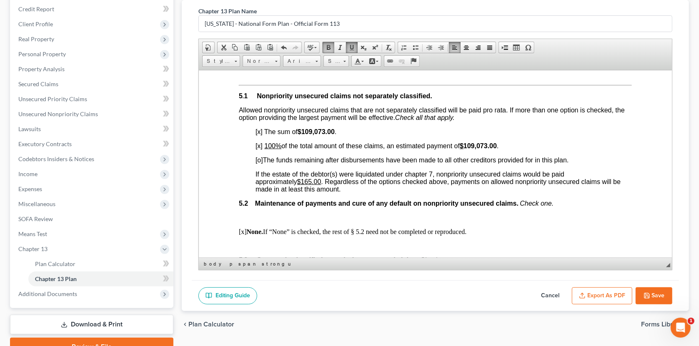
click at [349, 48] on span at bounding box center [351, 47] width 7 height 7
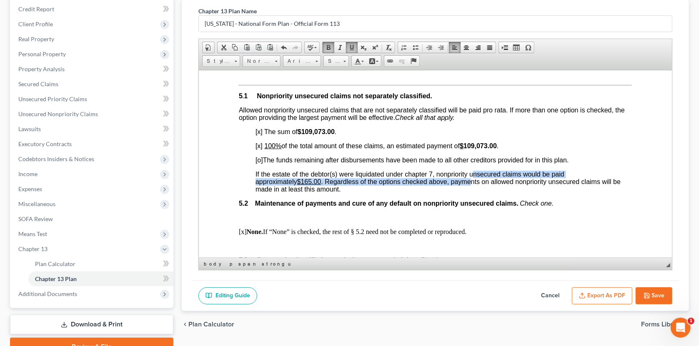
click at [473, 193] on span "If the estate of the debtor(s) were liquidated under chapter 7, nonpriority uns…" at bounding box center [437, 181] width 365 height 22
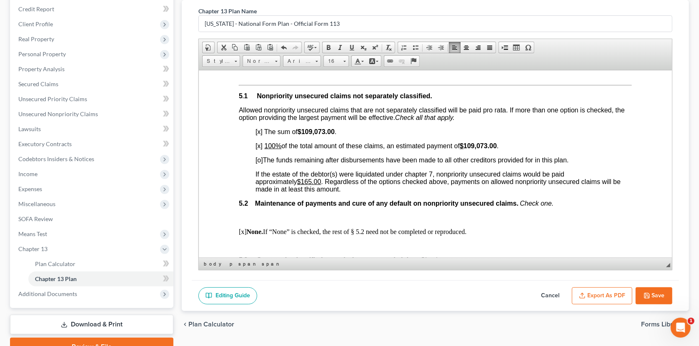
drag, startPoint x: 470, startPoint y: 166, endPoint x: 471, endPoint y: 184, distance: 18.4
click at [470, 149] on strong "$ 109,073.00" at bounding box center [478, 145] width 37 height 7
click at [353, 48] on span at bounding box center [351, 47] width 7 height 7
drag, startPoint x: 265, startPoint y: 167, endPoint x: 280, endPoint y: 168, distance: 15.0
click at [280, 149] on u "1 00%" at bounding box center [272, 145] width 17 height 7
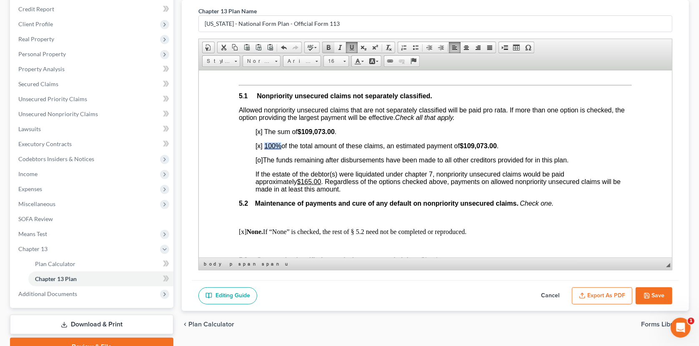
drag, startPoint x: 330, startPoint y: 45, endPoint x: 145, endPoint y: 82, distance: 188.6
click at [330, 45] on span at bounding box center [328, 47] width 7 height 7
click at [348, 193] on span "If the estate of the debtor(s) were liquidated under chapter 7, nonpriority uns…" at bounding box center [437, 181] width 365 height 22
drag, startPoint x: 302, startPoint y: 203, endPoint x: 325, endPoint y: 203, distance: 22.9
click at [325, 193] on span "If the estate of the debtor(s) were liquidated under chapter 7, nonpriority uns…" at bounding box center [437, 181] width 365 height 22
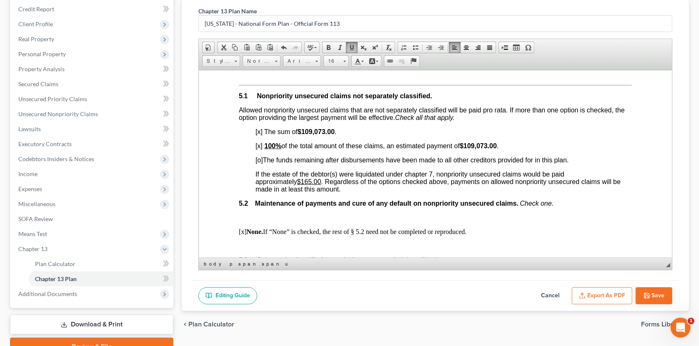
click at [333, 193] on span "If the estate of the debtor(s) were liquidated under chapter 7, nonpriority uns…" at bounding box center [437, 181] width 365 height 22
click at [567, 291] on button "Save" at bounding box center [654, 297] width 37 height 18
select select "1"
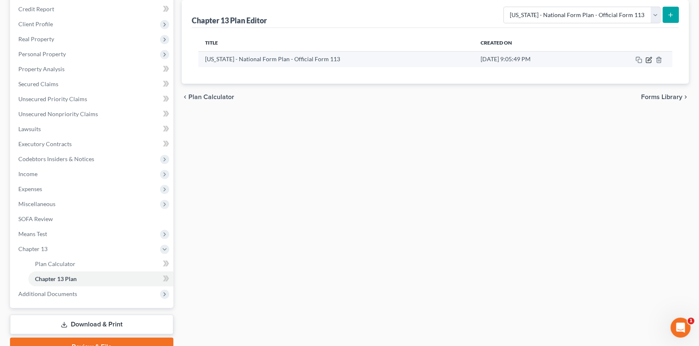
click at [567, 60] on icon "button" at bounding box center [650, 59] width 4 height 4
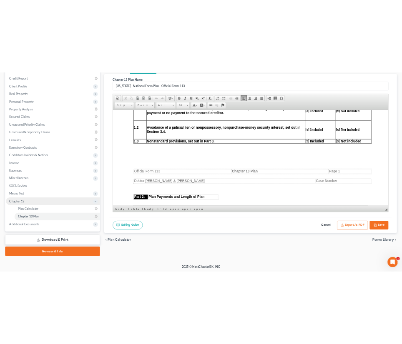
scroll to position [335, 0]
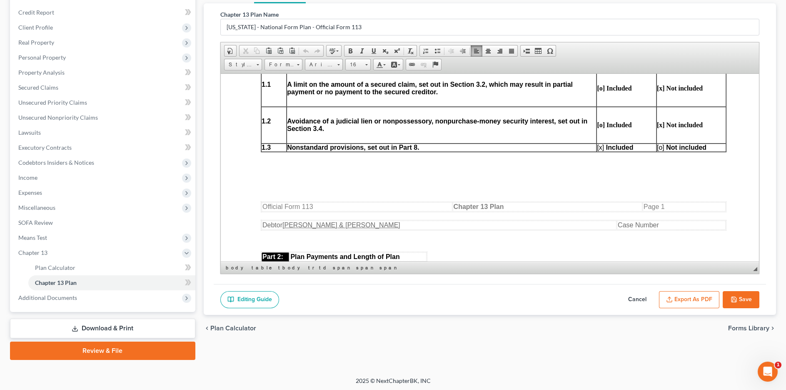
click at [567, 293] on button "Save" at bounding box center [741, 300] width 37 height 18
select select "1"
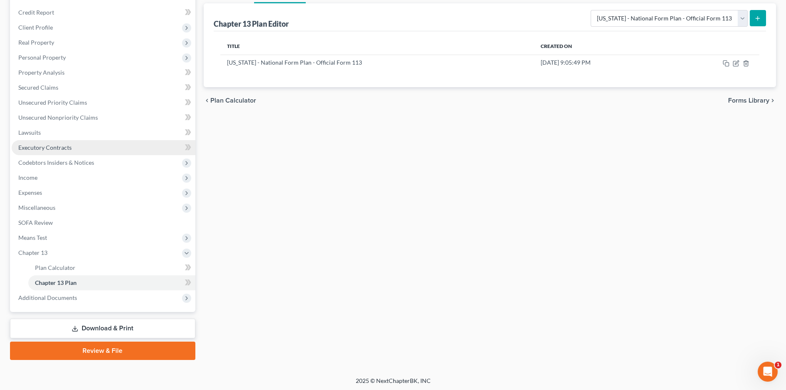
click at [52, 146] on span "Executory Contracts" at bounding box center [44, 147] width 53 height 7
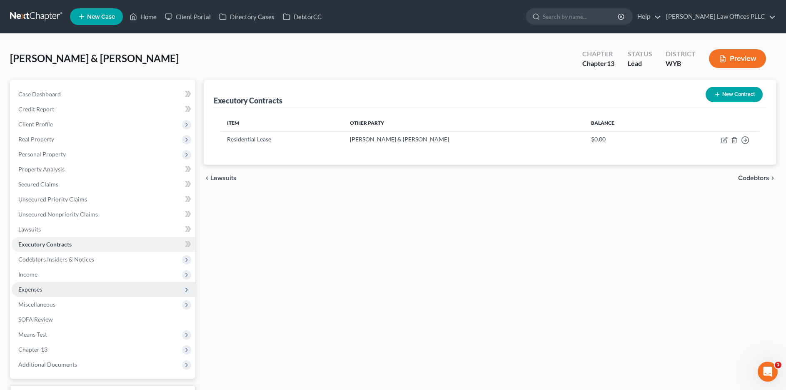
click at [68, 290] on span "Expenses" at bounding box center [104, 289] width 184 height 15
click at [66, 306] on link "Home" at bounding box center [111, 304] width 167 height 15
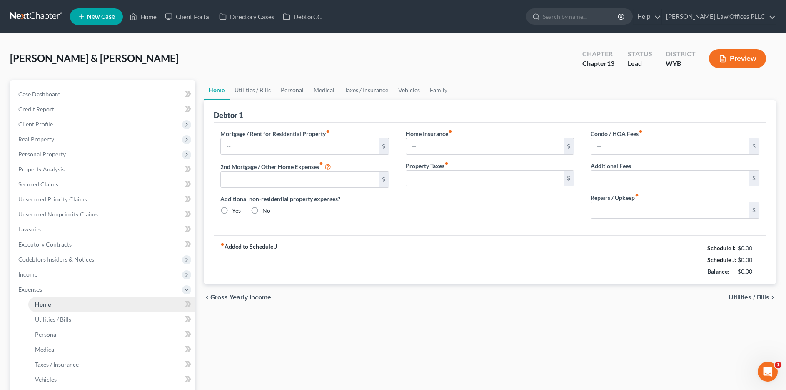
type input "950.00"
type input "0.00"
radio input "true"
type input "25.00"
type input "0.00"
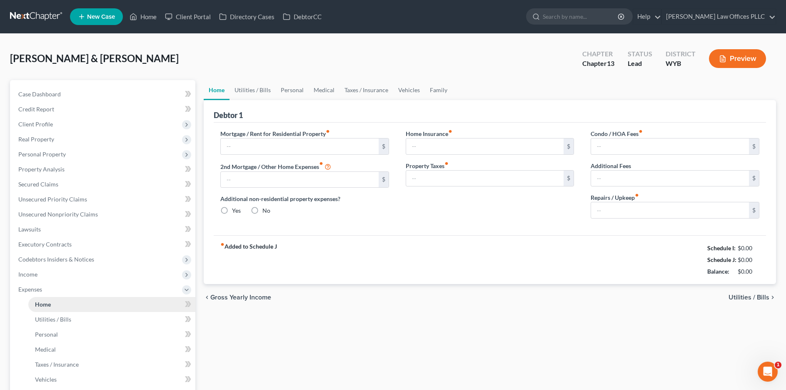
type input "0.00"
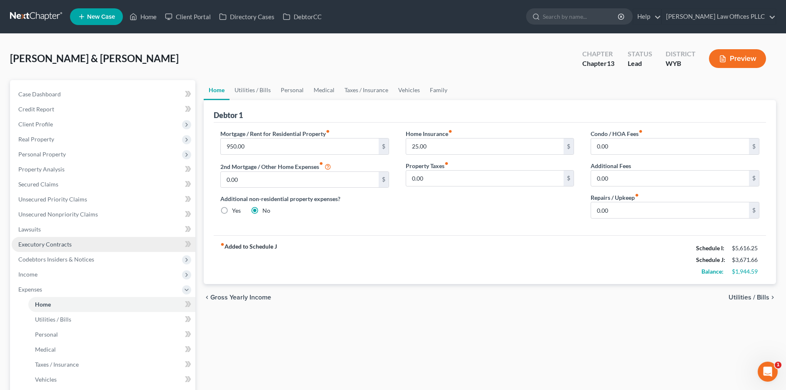
click at [50, 239] on link "Executory Contracts" at bounding box center [104, 244] width 184 height 15
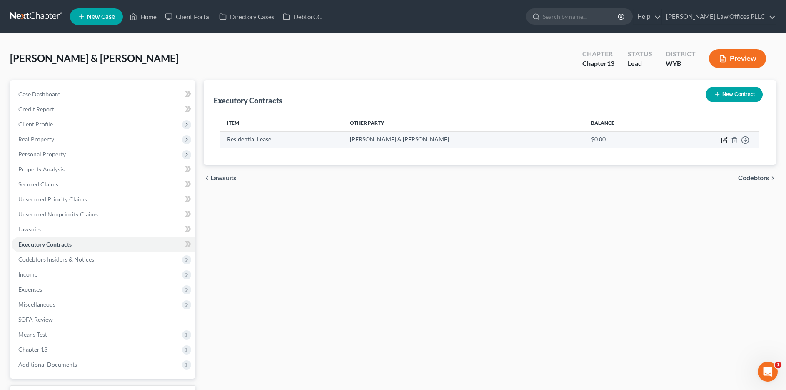
click at [567, 139] on icon "button" at bounding box center [724, 140] width 7 height 7
select select "3"
select select "45"
select select "2"
select select "0"
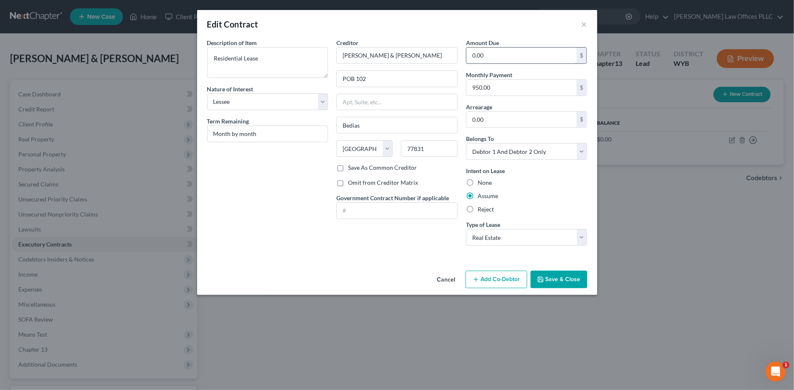
click at [468, 57] on input "0.00" at bounding box center [521, 56] width 110 height 16
type input "950.00"
click at [561, 280] on button "Save & Close" at bounding box center [559, 279] width 57 height 18
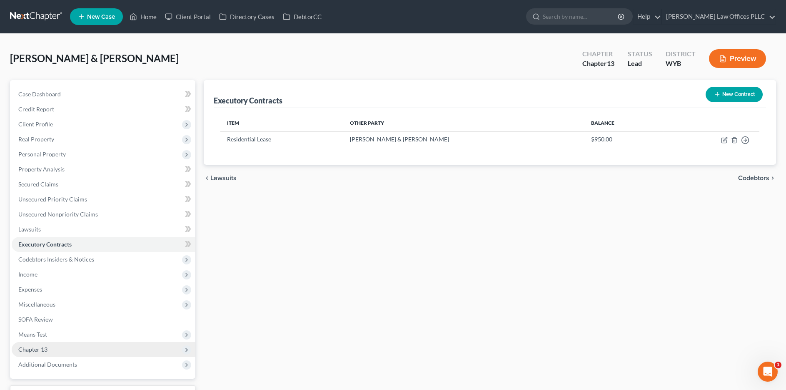
click at [49, 311] on span "Chapter 13" at bounding box center [104, 349] width 184 height 15
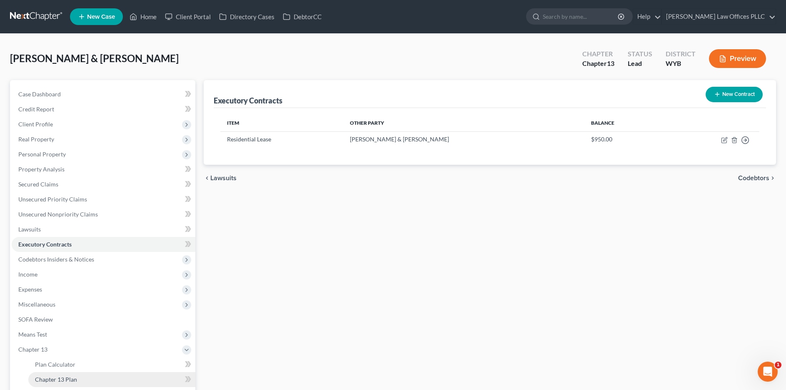
click at [51, 311] on span "Chapter 13 Plan" at bounding box center [56, 378] width 42 height 7
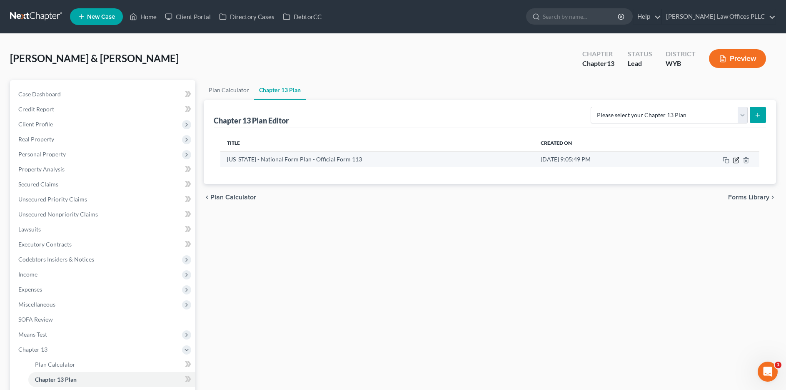
click at [567, 156] on td at bounding box center [714, 159] width 92 height 16
click at [567, 160] on icon "button" at bounding box center [736, 160] width 7 height 7
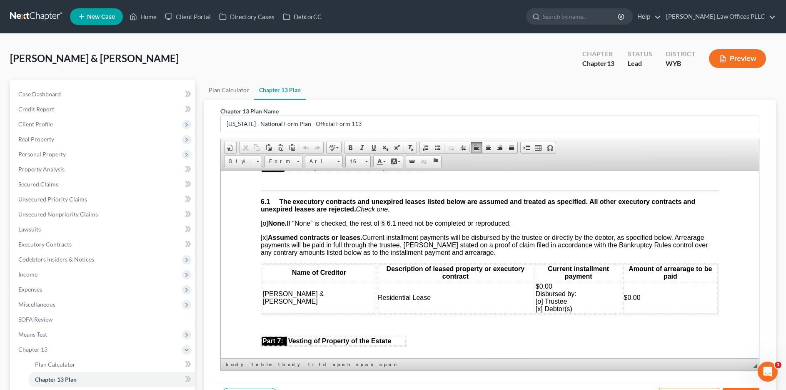
scroll to position [1941, 0]
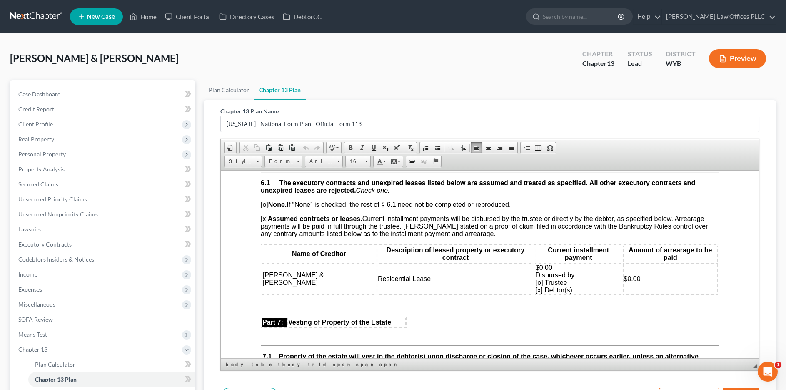
click at [536, 274] on span "$0.00 Disbursed by: [o] Trustee [x] Debtor(s)" at bounding box center [556, 278] width 41 height 30
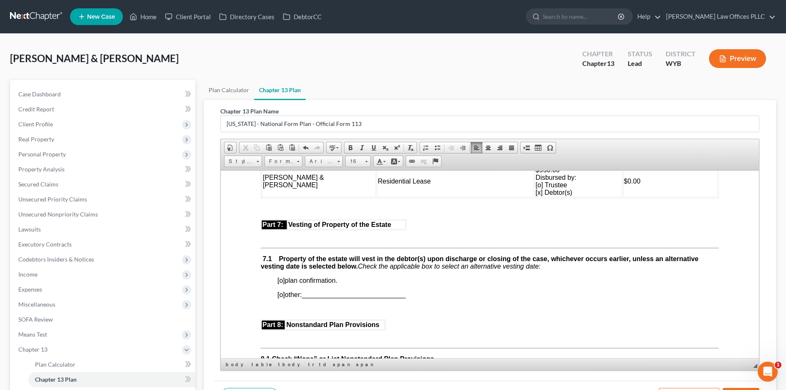
scroll to position [2042, 0]
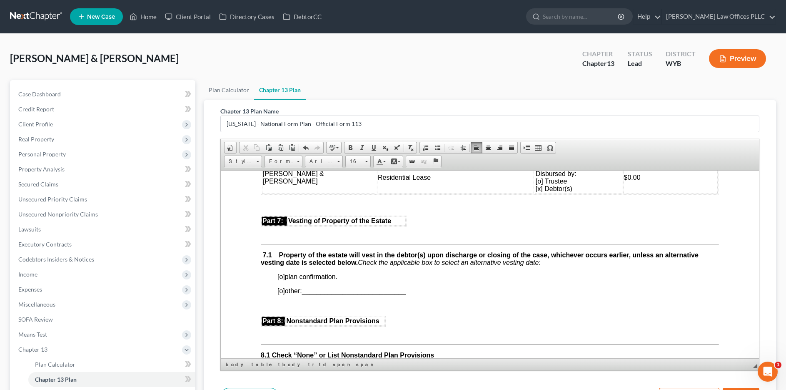
click at [282, 280] on span "[o]" at bounding box center [281, 276] width 8 height 7
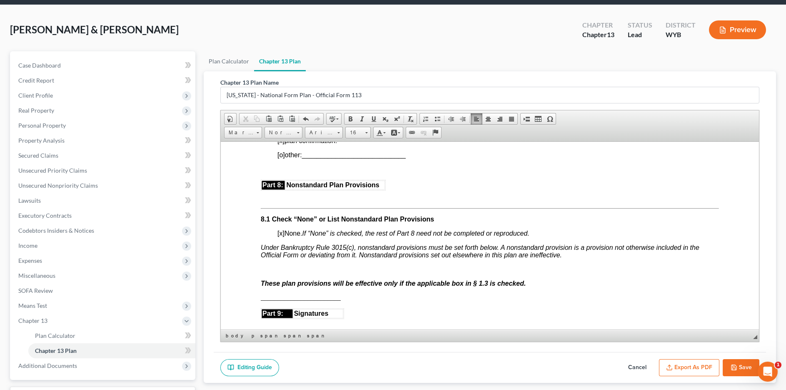
scroll to position [2140, 0]
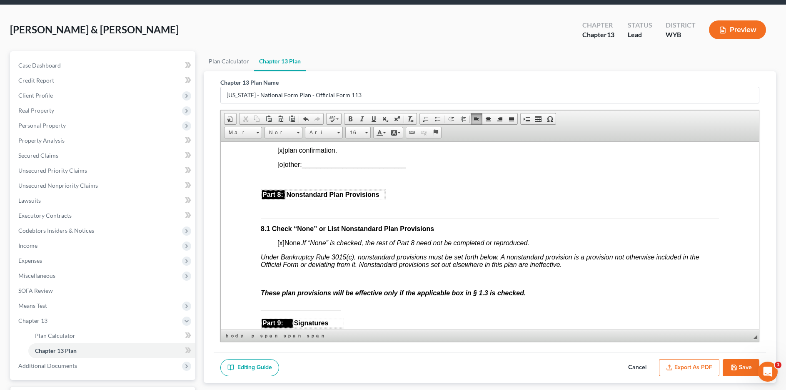
click at [283, 246] on span "[x]" at bounding box center [280, 242] width 7 height 7
click at [301, 282] on p at bounding box center [489, 279] width 458 height 8
click at [349, 118] on span at bounding box center [350, 118] width 7 height 7
click at [359, 117] on span at bounding box center [362, 118] width 7 height 7
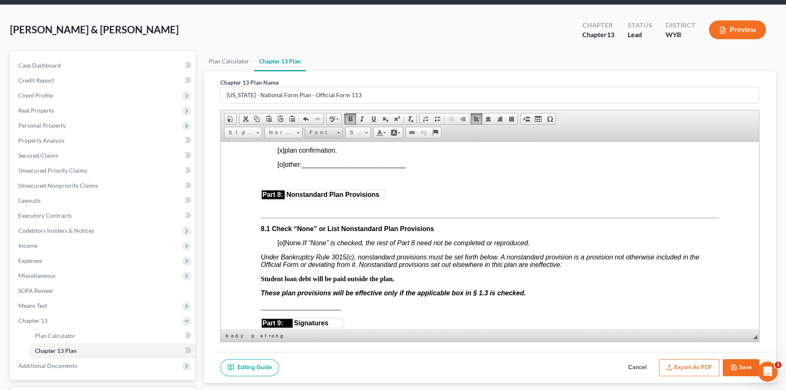
click at [338, 132] on span at bounding box center [339, 132] width 3 height 1
click at [320, 150] on span "Arial" at bounding box center [314, 151] width 13 height 7
click at [460, 282] on p "Student loan debt will be paid outside the plan." at bounding box center [489, 279] width 458 height 8
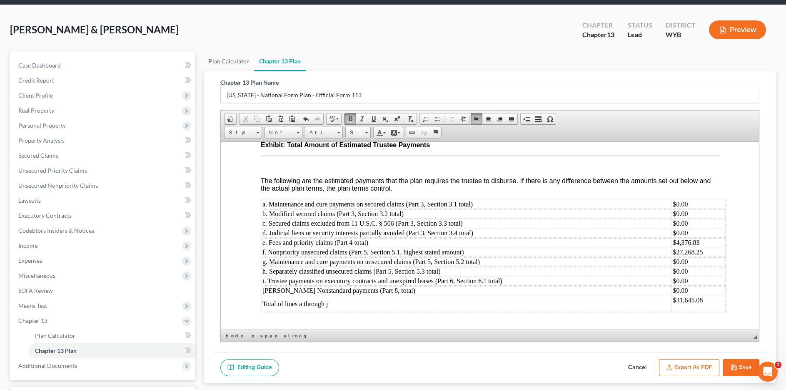
scroll to position [2646, 0]
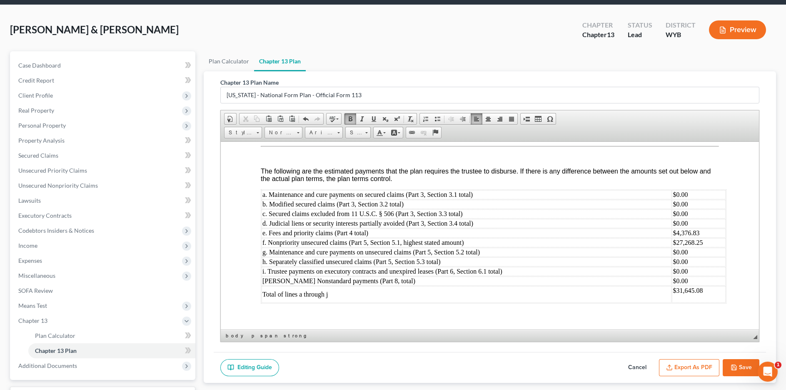
click at [567, 311] on button "Save" at bounding box center [741, 368] width 37 height 18
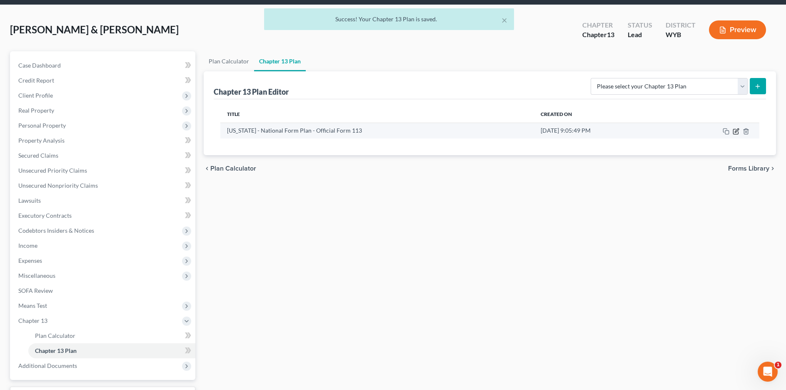
click at [567, 131] on icon "button" at bounding box center [736, 131] width 7 height 7
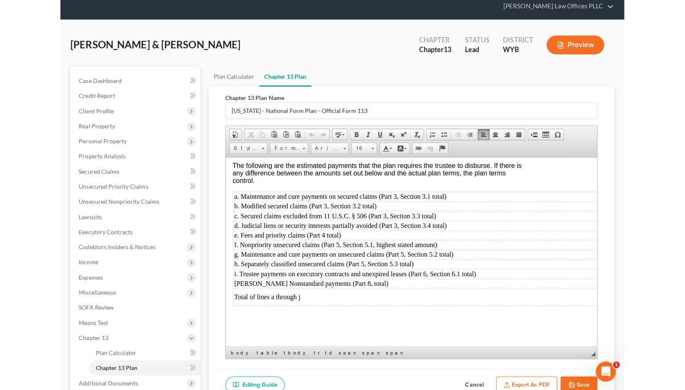
scroll to position [2721, 33]
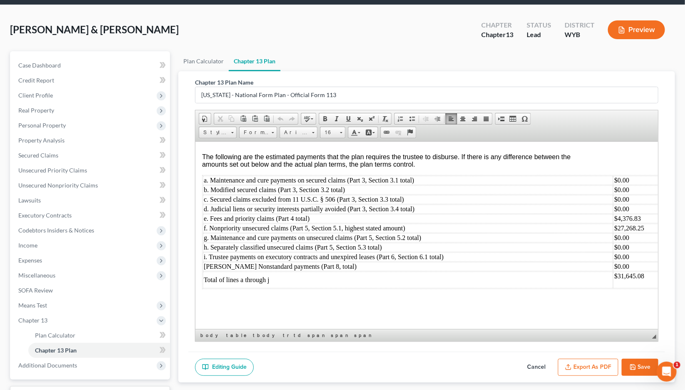
click at [567, 223] on td "$4,376.83" at bounding box center [640, 218] width 54 height 9
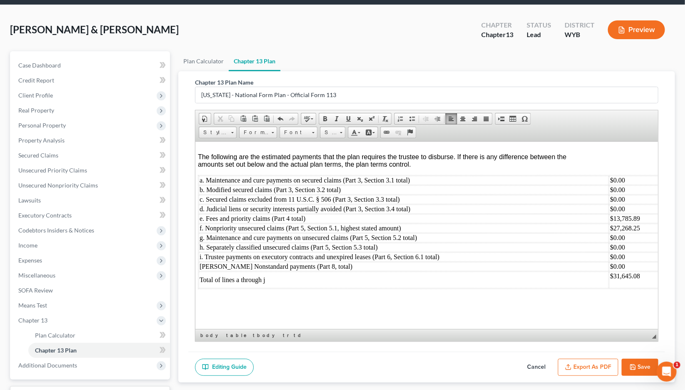
click at [567, 233] on td "$27,268.25" at bounding box center [636, 227] width 54 height 9
click at [567, 288] on td "$31,645.08" at bounding box center [633, 279] width 59 height 17
click at [567, 223] on td "$ 13,785.89" at bounding box center [633, 218] width 59 height 9
click at [528, 271] on td "[PERSON_NAME] Nonstandard payments (Part 8, total)" at bounding box center [400, 266] width 405 height 9
click at [567, 311] on button "Save" at bounding box center [640, 368] width 37 height 18
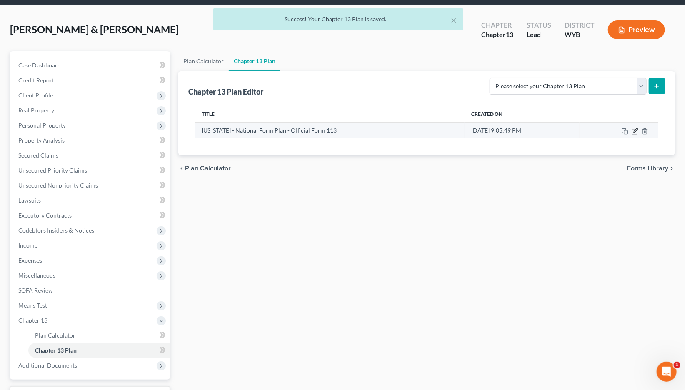
click at [567, 129] on icon "button" at bounding box center [636, 130] width 4 height 4
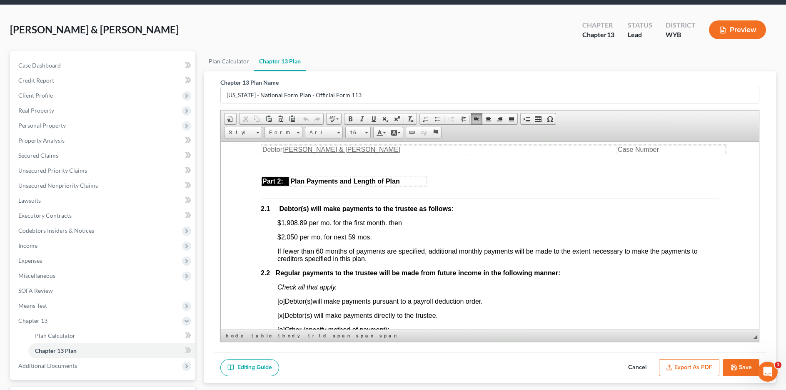
scroll to position [483, 0]
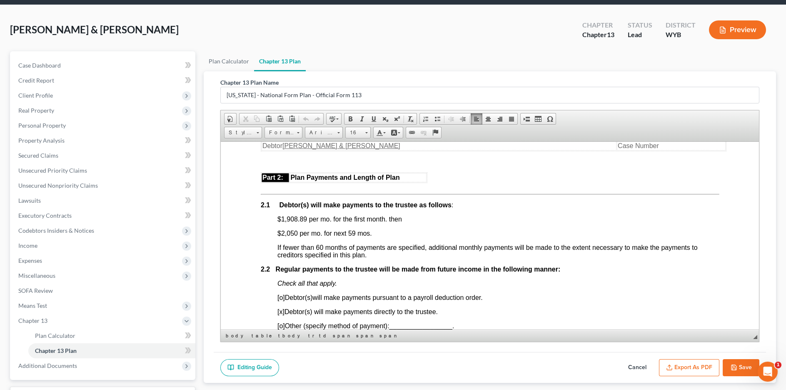
click at [409, 218] on p "$1,908.89 per mo. for the first month. then" at bounding box center [498, 219] width 442 height 8
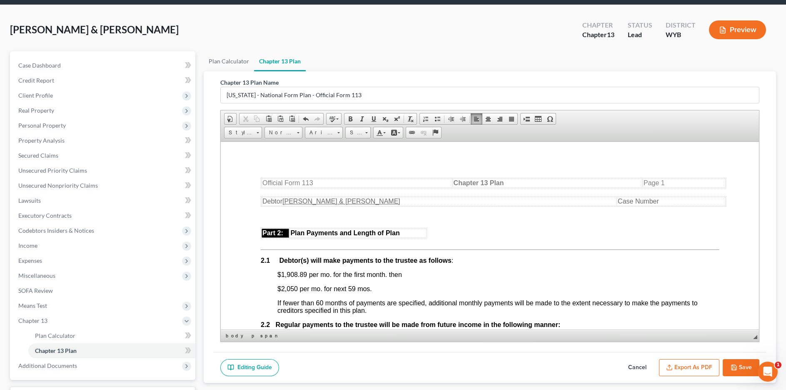
scroll to position [405, 0]
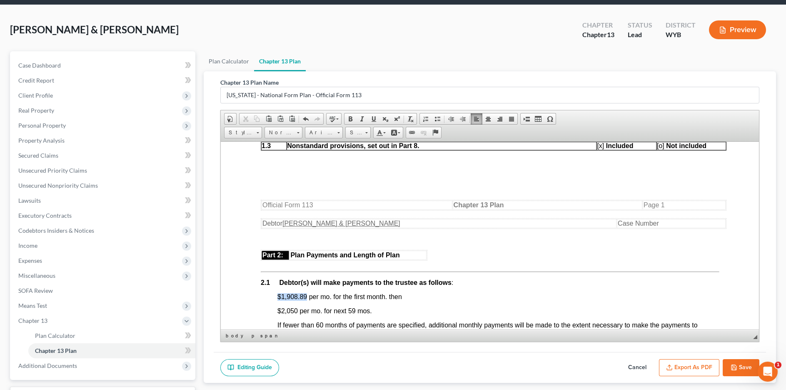
drag, startPoint x: 277, startPoint y: 296, endPoint x: 306, endPoint y: 298, distance: 29.6
click at [306, 298] on span "$1,908.89 per mo. for the first month. then" at bounding box center [339, 296] width 125 height 7
click at [383, 132] on span at bounding box center [384, 132] width 3 height 1
click at [378, 161] on span "Colors" at bounding box center [376, 163] width 5 height 5
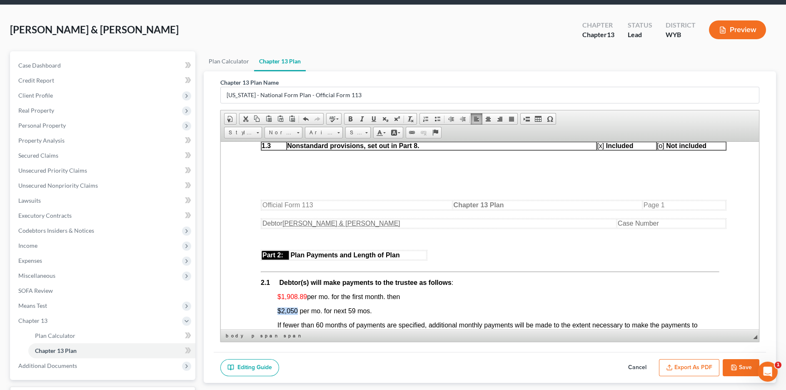
drag, startPoint x: 276, startPoint y: 313, endPoint x: 297, endPoint y: 312, distance: 20.9
click at [383, 131] on link "Text Color" at bounding box center [381, 132] width 15 height 11
click at [377, 162] on span "Colors" at bounding box center [376, 163] width 5 height 5
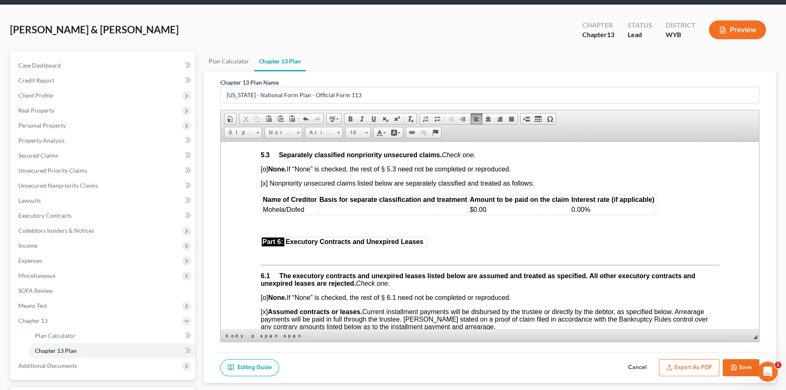
scroll to position [1829, 0]
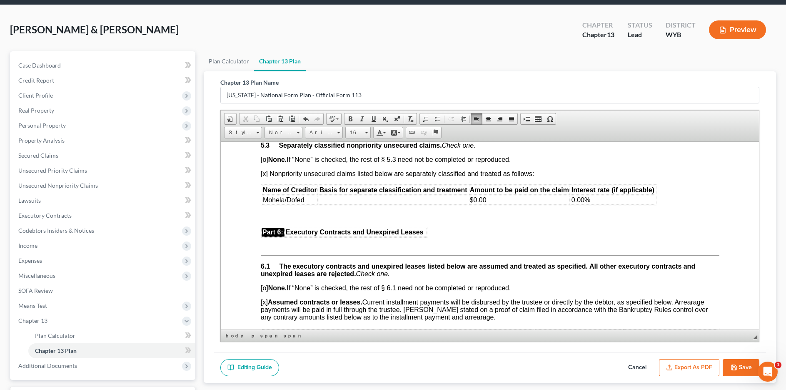
click at [309, 204] on td "Mohela/Dofed" at bounding box center [290, 199] width 56 height 9
click at [339, 204] on td at bounding box center [393, 199] width 150 height 9
click at [338, 132] on span at bounding box center [339, 132] width 3 height 1
click at [330, 149] on link "Arial" at bounding box center [335, 151] width 60 height 11
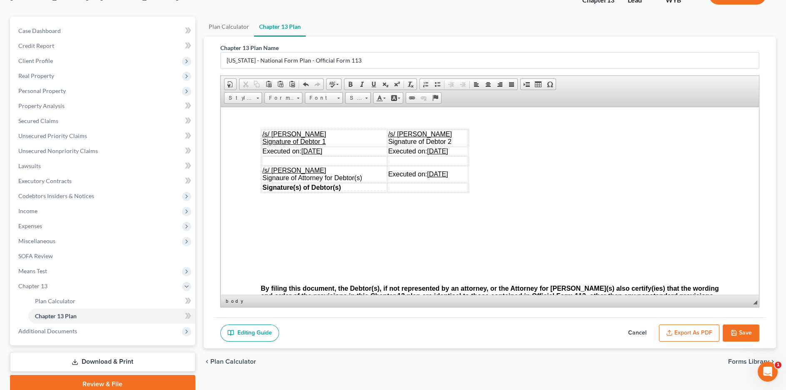
scroll to position [2495, 0]
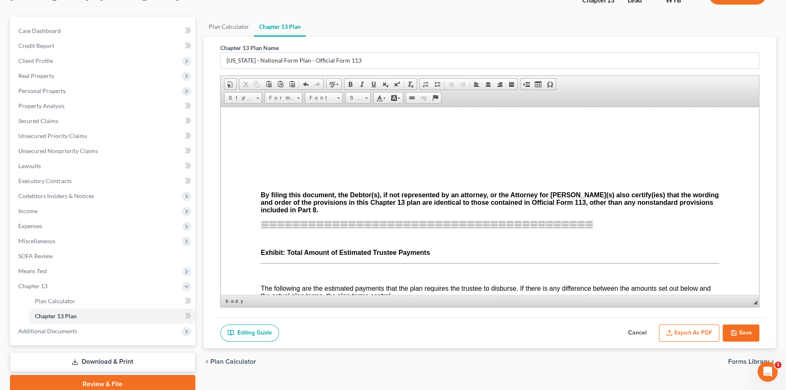
click at [567, 311] on button "Save" at bounding box center [741, 333] width 37 height 18
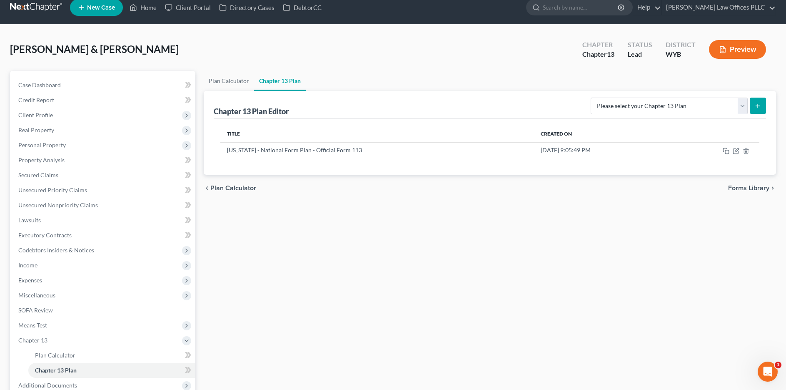
scroll to position [0, 0]
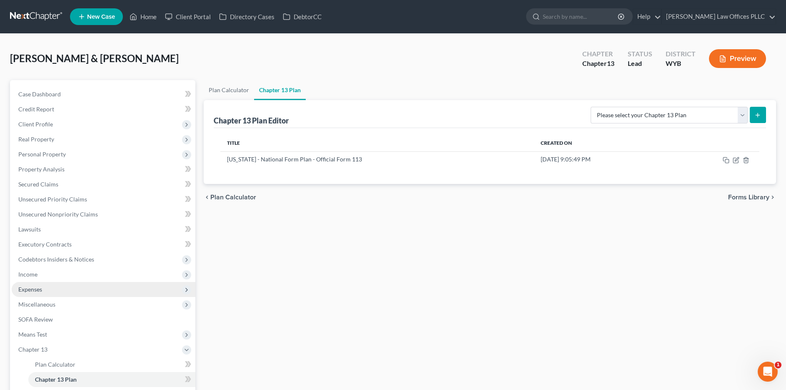
click at [74, 288] on span "Expenses" at bounding box center [104, 289] width 184 height 15
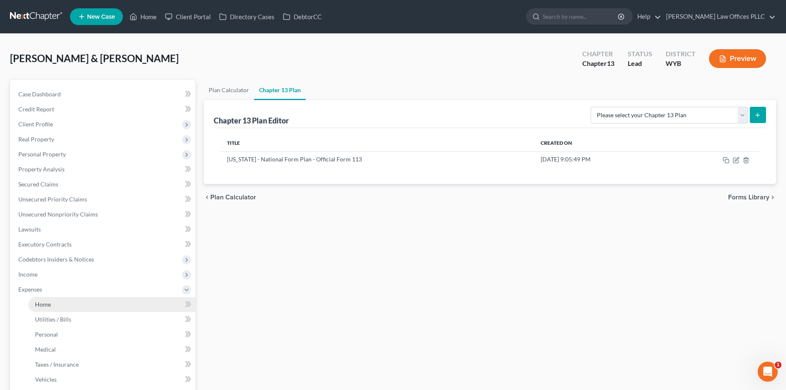
click at [71, 298] on link "Home" at bounding box center [111, 304] width 167 height 15
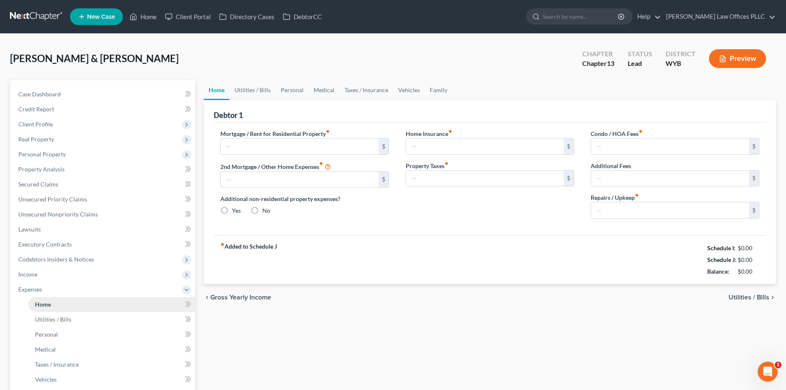
type input "950.00"
type input "0.00"
radio input "true"
type input "25.00"
type input "0.00"
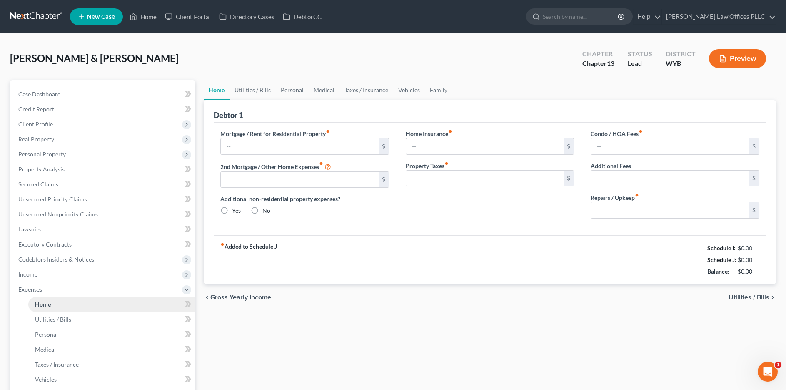
type input "0.00"
click at [252, 92] on link "Utilities / Bills" at bounding box center [253, 90] width 46 height 20
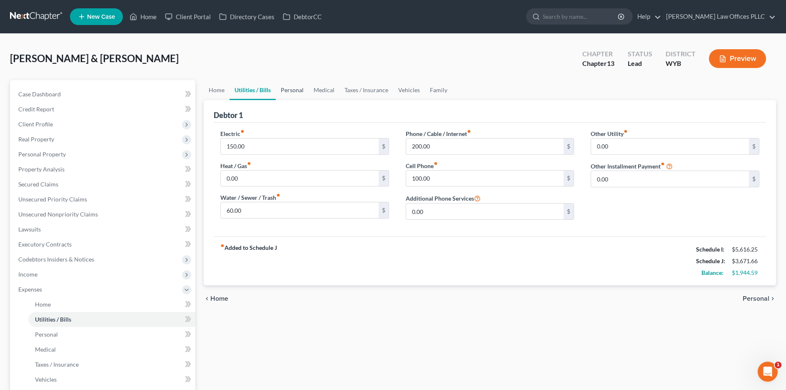
click at [286, 90] on link "Personal" at bounding box center [292, 90] width 33 height 20
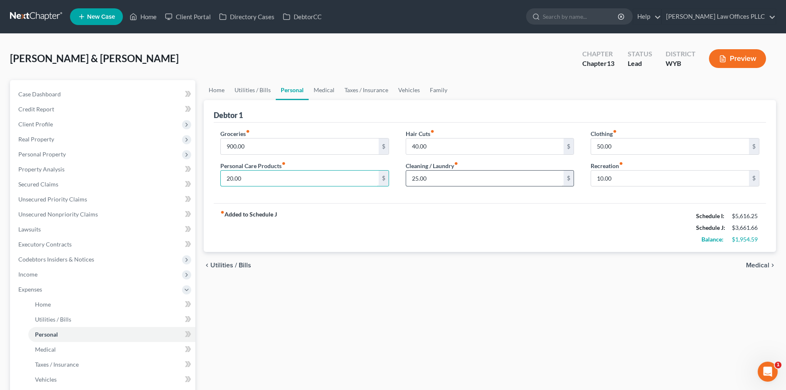
type input "20.00"
click at [413, 177] on input "25.00" at bounding box center [485, 178] width 158 height 16
type input "5.00"
click at [567, 146] on input "50.00" at bounding box center [670, 146] width 158 height 16
type input "40.00"
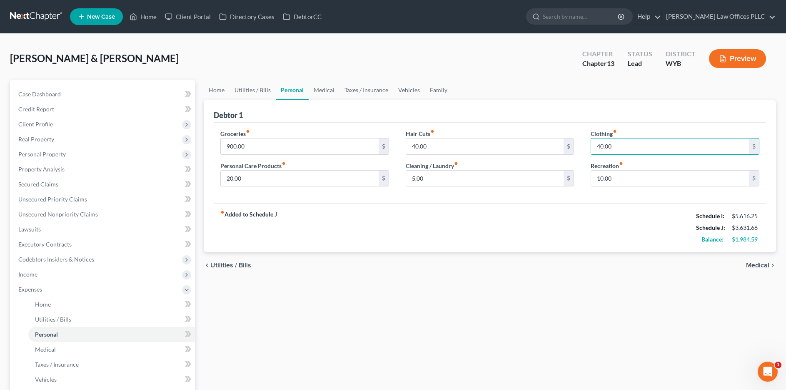
click at [567, 286] on div "Home Utilities / Bills Personal Medical Taxes / Insurance Vehicles Family Debto…" at bounding box center [490, 305] width 581 height 451
click at [329, 88] on link "Medical" at bounding box center [324, 90] width 31 height 20
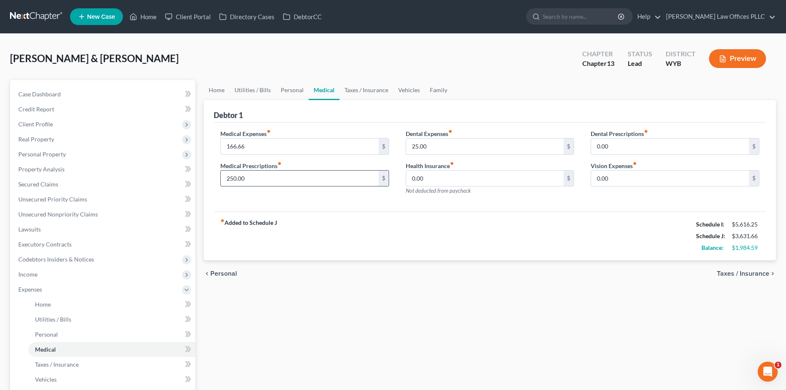
click at [234, 177] on input "250.00" at bounding box center [300, 178] width 158 height 16
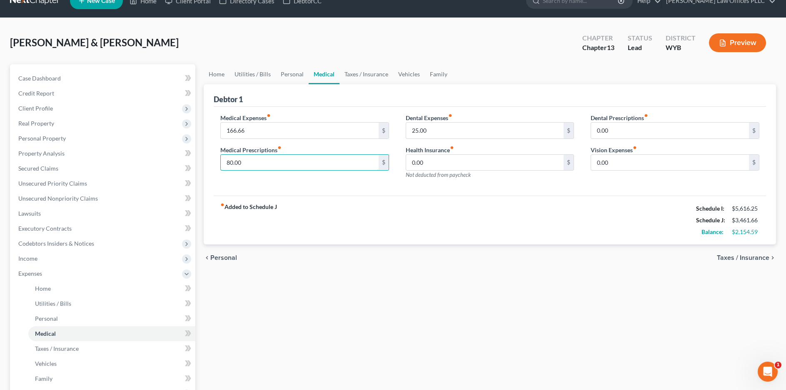
scroll to position [2, 0]
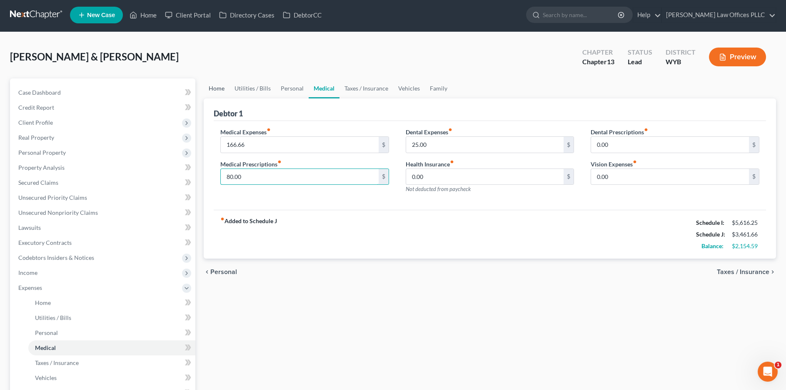
type input "80.00"
click at [218, 86] on link "Home" at bounding box center [217, 88] width 26 height 20
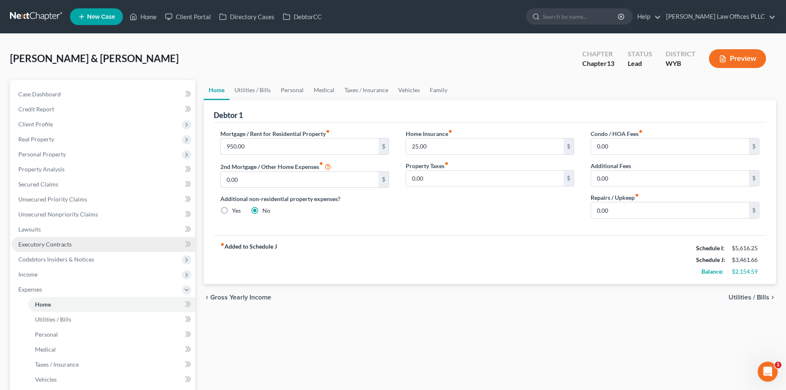
click at [68, 239] on link "Executory Contracts" at bounding box center [104, 244] width 184 height 15
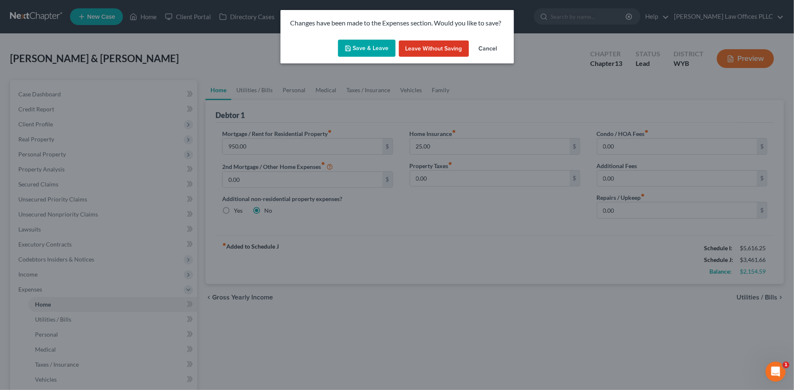
click at [363, 46] on button "Save & Leave" at bounding box center [367, 49] width 58 height 18
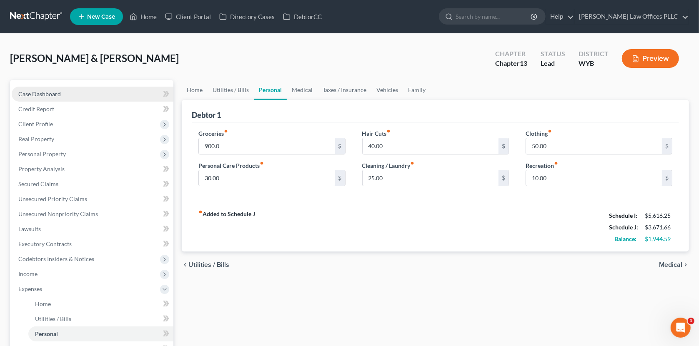
click at [45, 93] on span "Case Dashboard" at bounding box center [39, 93] width 43 height 7
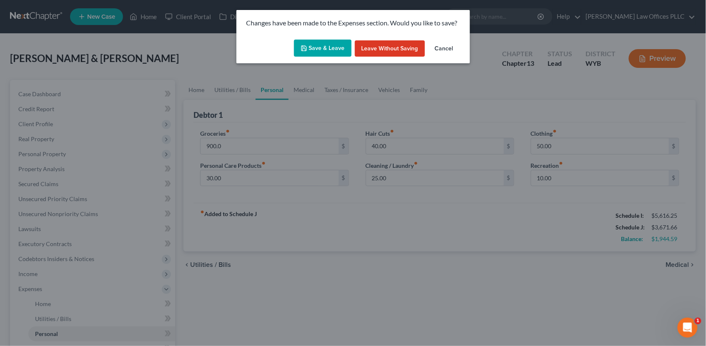
click at [318, 48] on button "Save & Leave" at bounding box center [323, 49] width 58 height 18
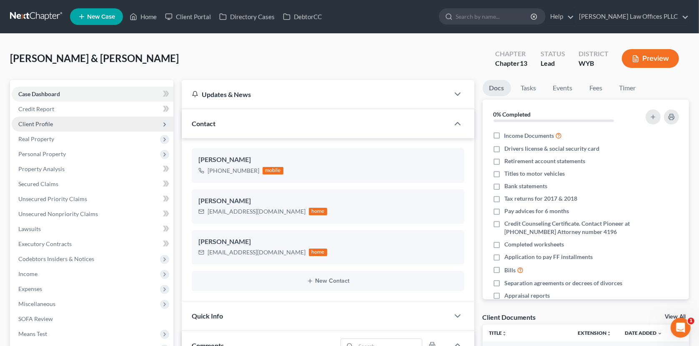
click at [51, 121] on span "Client Profile" at bounding box center [35, 123] width 35 height 7
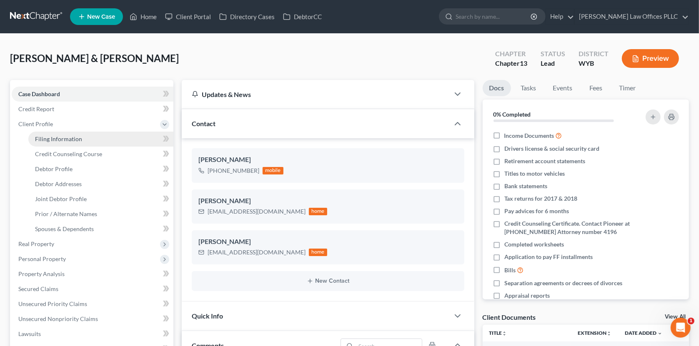
click at [53, 141] on span "Filing Information" at bounding box center [58, 138] width 47 height 7
select select "1"
select select "3"
select select "53"
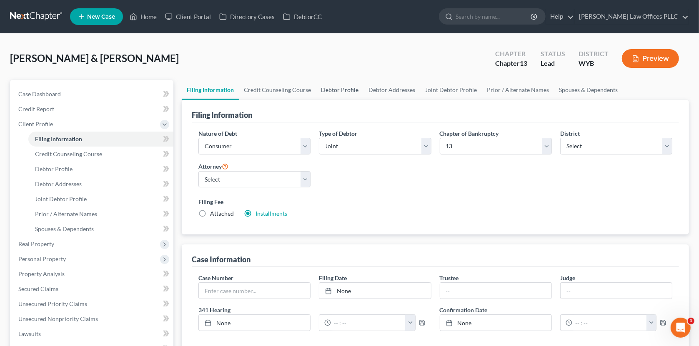
click at [335, 88] on link "Debtor Profile" at bounding box center [340, 90] width 48 height 20
select select "1"
select select "2"
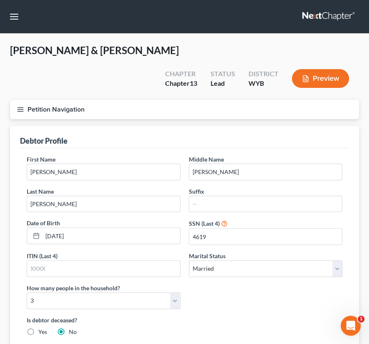
click at [23, 106] on icon "button" at bounding box center [21, 110] width 8 height 8
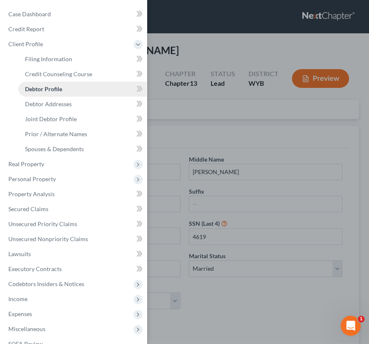
click at [33, 89] on span "Debtor Profile" at bounding box center [43, 88] width 37 height 7
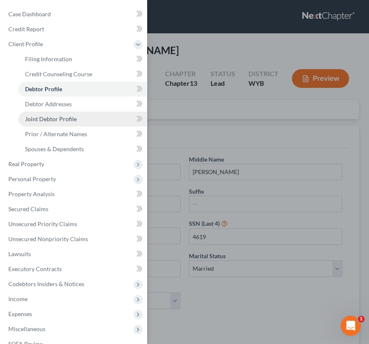
click at [45, 121] on span "Joint Debtor Profile" at bounding box center [51, 118] width 52 height 7
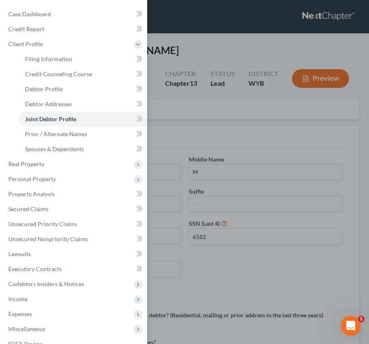
click at [246, 268] on div "Case Dashboard Payments Invoices Payments Payments Credit Report Client Profile" at bounding box center [184, 172] width 369 height 344
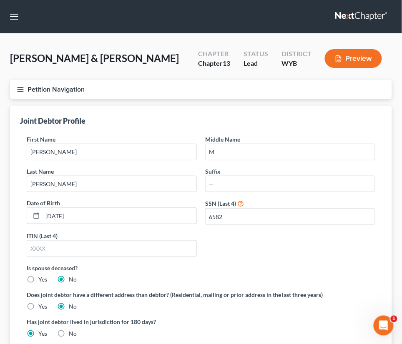
click at [360, 55] on button "Preview" at bounding box center [353, 58] width 57 height 19
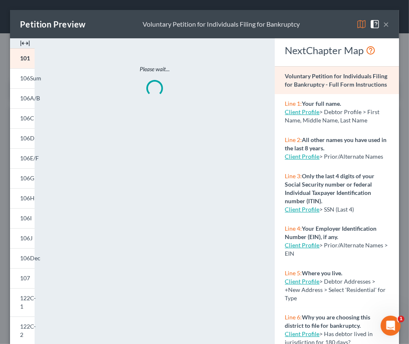
click at [27, 42] on img at bounding box center [25, 43] width 10 height 10
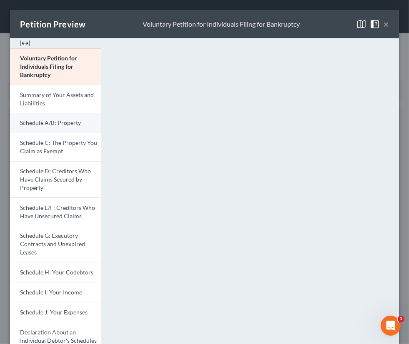
click at [40, 120] on span "Schedule A/B: Property" at bounding box center [50, 122] width 61 height 7
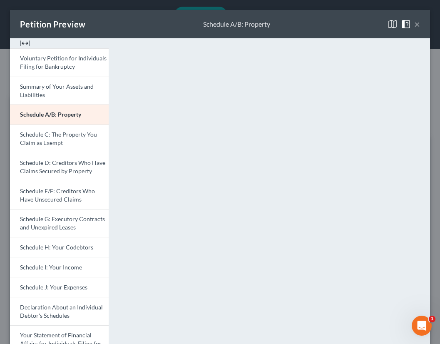
scroll to position [24, 0]
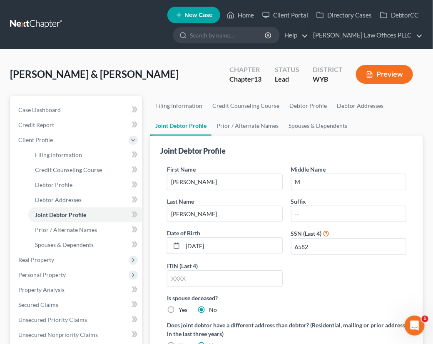
drag, startPoint x: 436, startPoint y: 171, endPoint x: 440, endPoint y: 231, distance: 59.8
click at [379, 74] on button "Preview" at bounding box center [384, 74] width 57 height 19
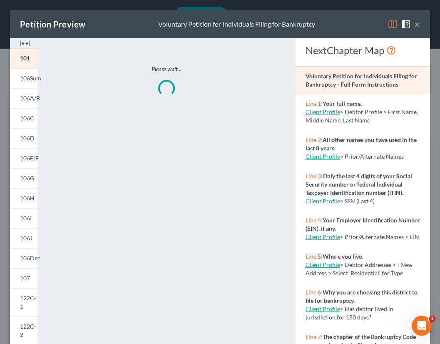
click at [25, 44] on img at bounding box center [25, 43] width 10 height 10
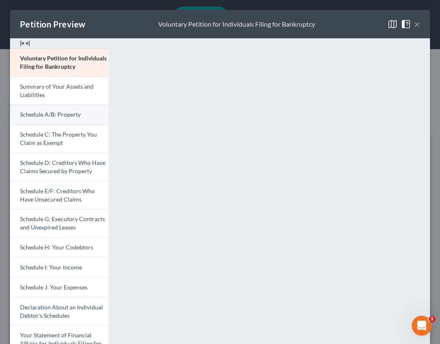
click at [33, 113] on span "Schedule A/B: Property" at bounding box center [50, 114] width 61 height 7
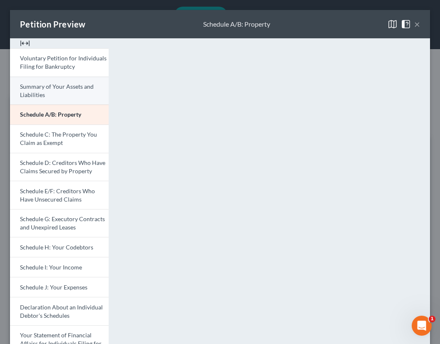
click at [25, 95] on span "Summary of Your Assets and Liabilities" at bounding box center [57, 90] width 74 height 15
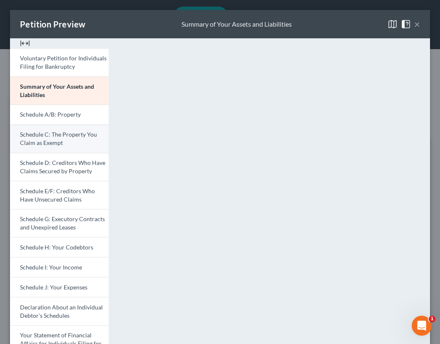
click at [63, 137] on span "Schedule C: The Property You Claim as Exempt" at bounding box center [58, 138] width 77 height 15
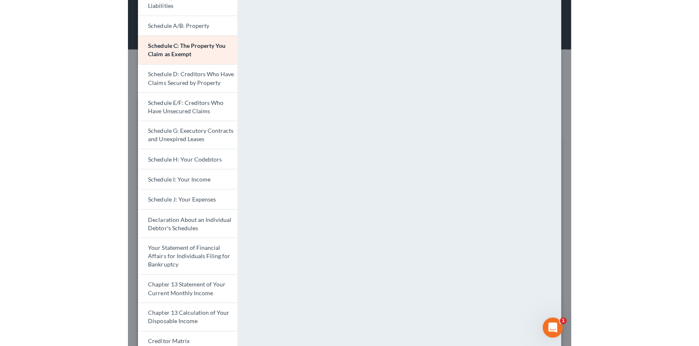
scroll to position [90, 0]
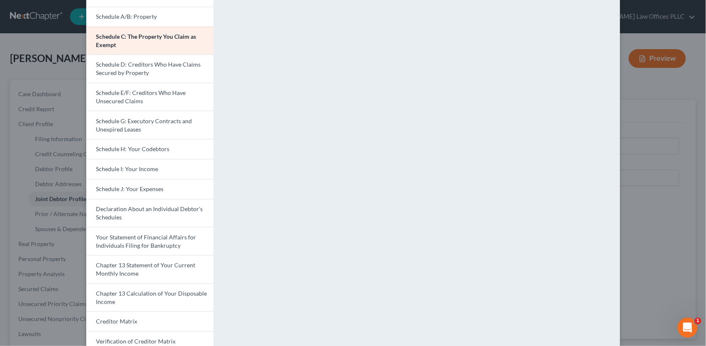
click at [682, 253] on div "Petition Preview Schedule C: The Property You Claim as Exempt × Voluntary Petit…" at bounding box center [353, 173] width 706 height 346
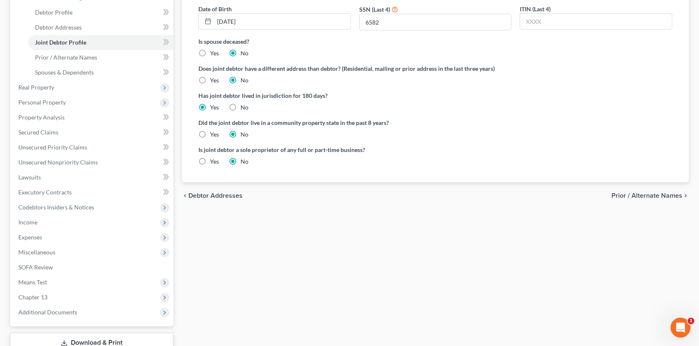
scroll to position [215, 0]
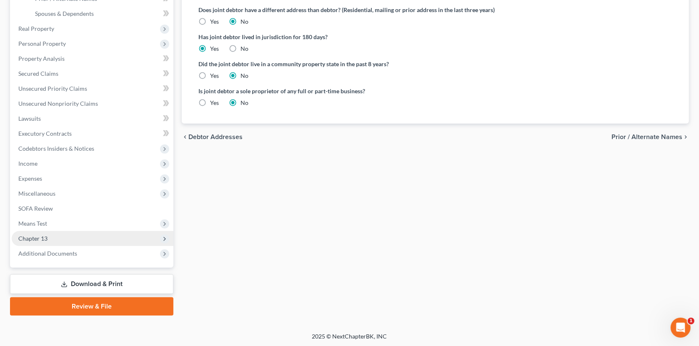
click at [30, 242] on span "Chapter 13" at bounding box center [93, 238] width 162 height 15
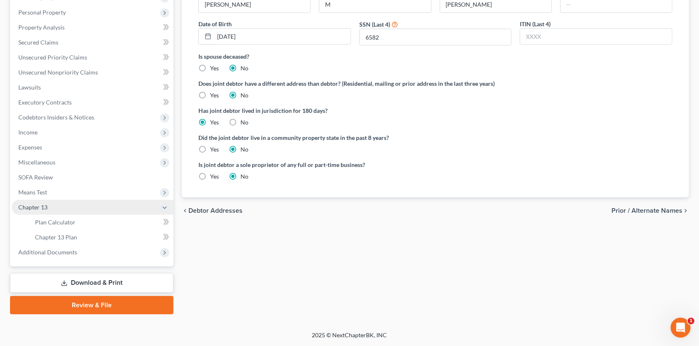
scroll to position [140, 0]
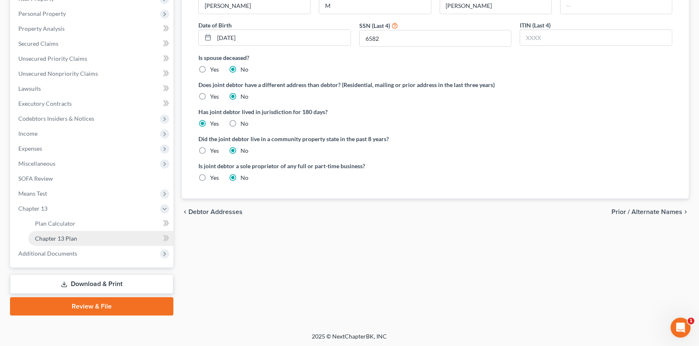
click at [42, 238] on span "Chapter 13 Plan" at bounding box center [56, 238] width 42 height 7
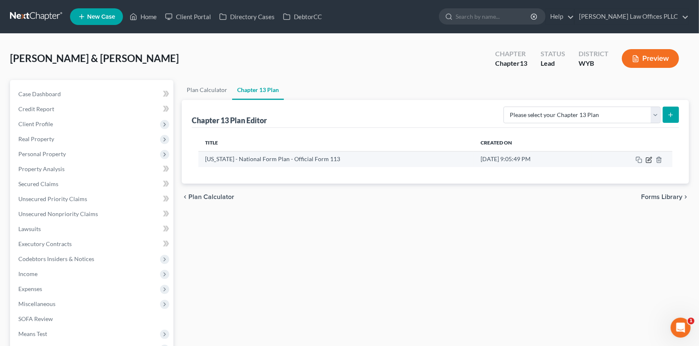
click at [648, 158] on icon "button" at bounding box center [649, 160] width 7 height 7
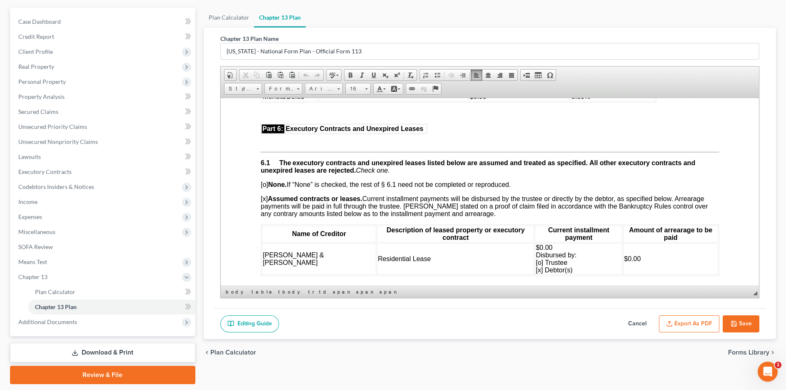
scroll to position [1918, 0]
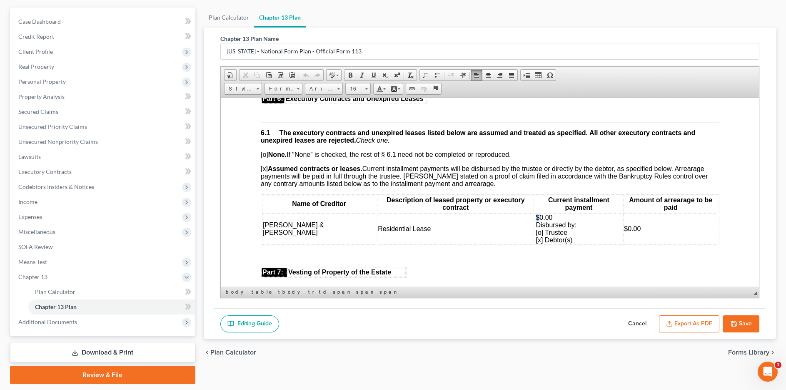
click at [536, 222] on span "$0.00 Disbursed by: [o] Trustee [x] Debtor(s)" at bounding box center [556, 228] width 41 height 30
click at [536, 223] on span "$0.00 Disbursed by: [o] Trustee [x] Debtor(s)" at bounding box center [556, 228] width 41 height 30
